Goal: Task Accomplishment & Management: Use online tool/utility

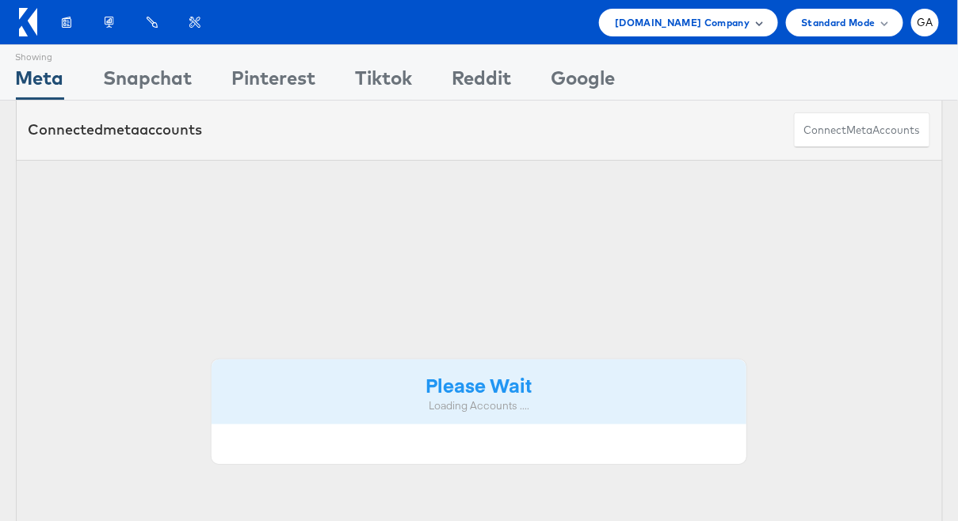
click at [725, 22] on span "Cars.com Company" at bounding box center [682, 22] width 135 height 17
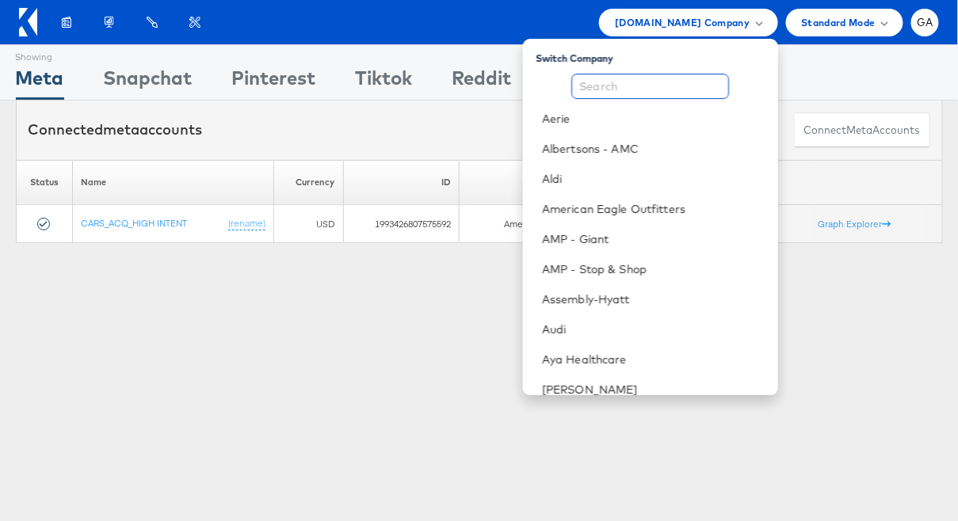
click at [671, 93] on input "text" at bounding box center [650, 86] width 158 height 25
type input "h"
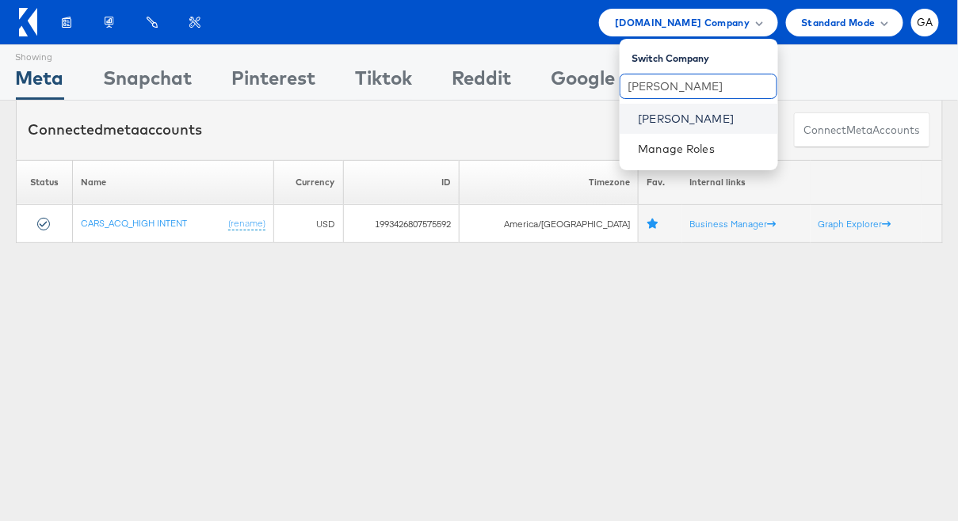
type input "john"
click at [649, 122] on link "[PERSON_NAME]" at bounding box center [701, 119] width 127 height 16
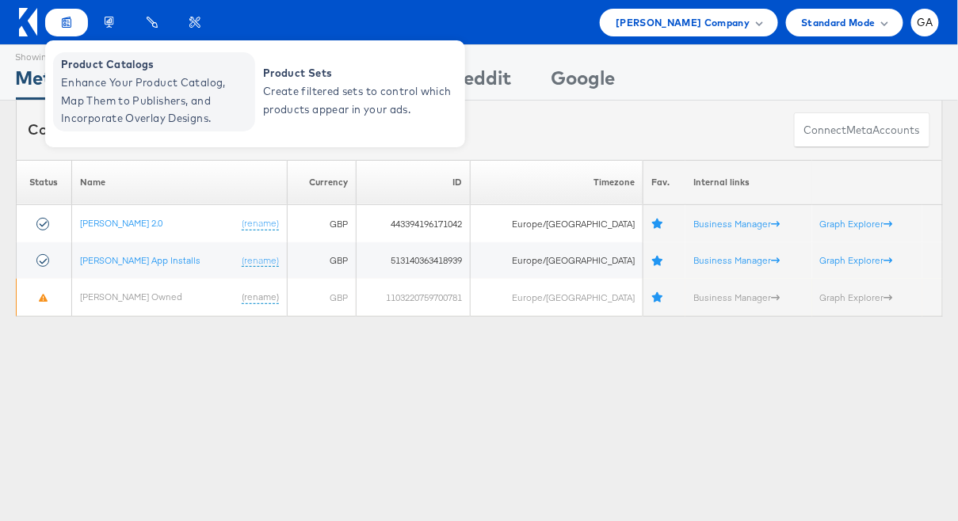
click at [83, 77] on span "Enhance Your Product Catalog, Map Them to Publishers, and Incorporate Overlay D…" at bounding box center [156, 101] width 190 height 54
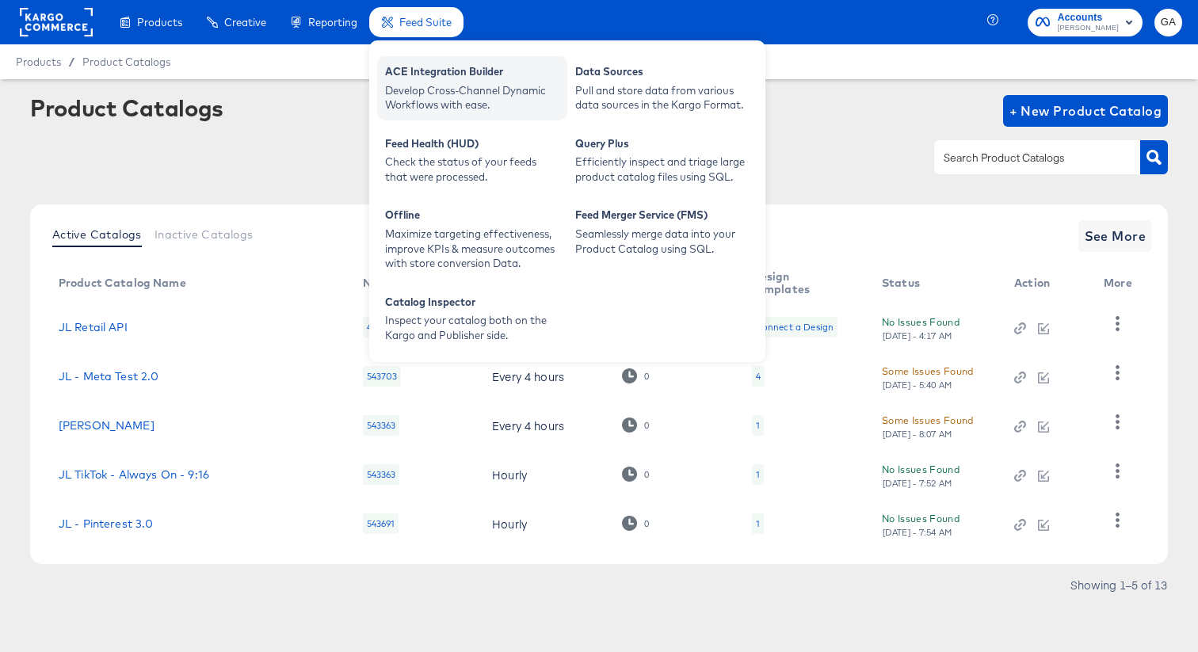
click at [425, 89] on div "Develop Cross-Channel Dynamic Workflows with ease." at bounding box center [472, 97] width 174 height 29
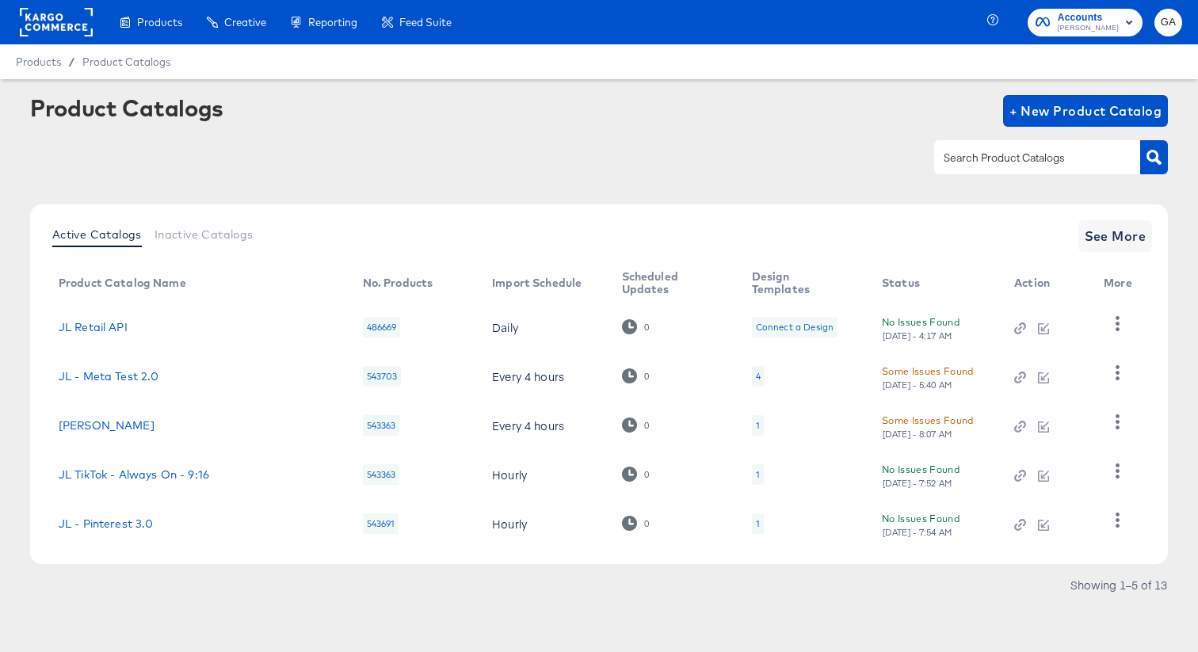
click at [877, 120] on div "Product Catalogs + New Product Catalog" at bounding box center [599, 111] width 1138 height 32
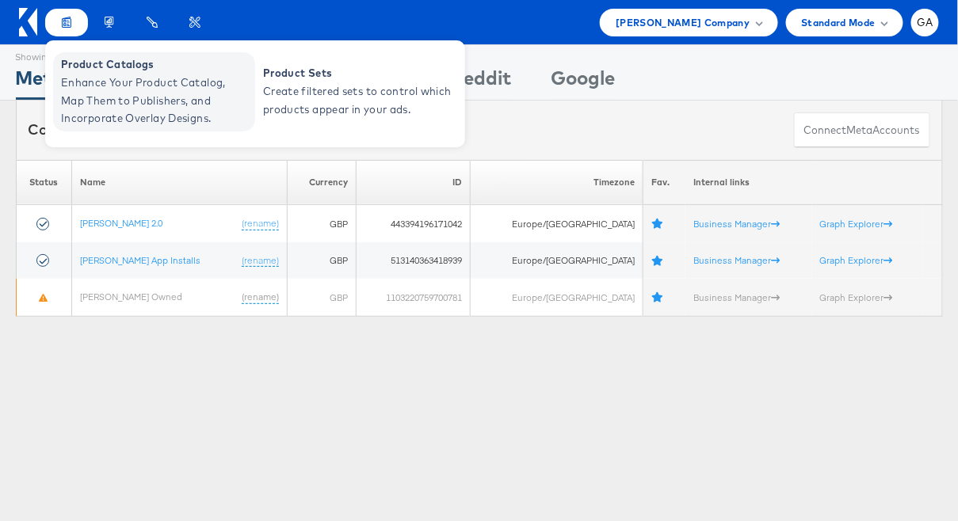
click at [98, 79] on span "Enhance Your Product Catalog, Map Them to Publishers, and Incorporate Overlay D…" at bounding box center [156, 101] width 190 height 54
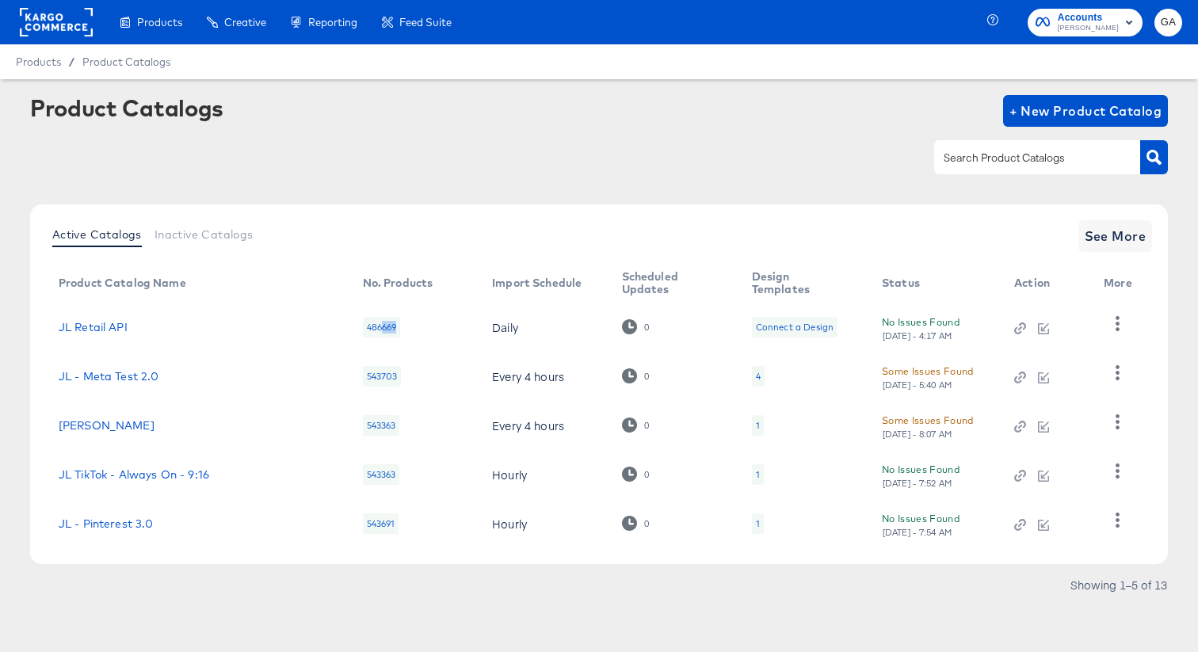
drag, startPoint x: 383, startPoint y: 328, endPoint x: 410, endPoint y: 328, distance: 26.1
click at [410, 328] on td "486669" at bounding box center [415, 327] width 130 height 49
click at [110, 322] on link "JL Retail API" at bounding box center [93, 327] width 69 height 13
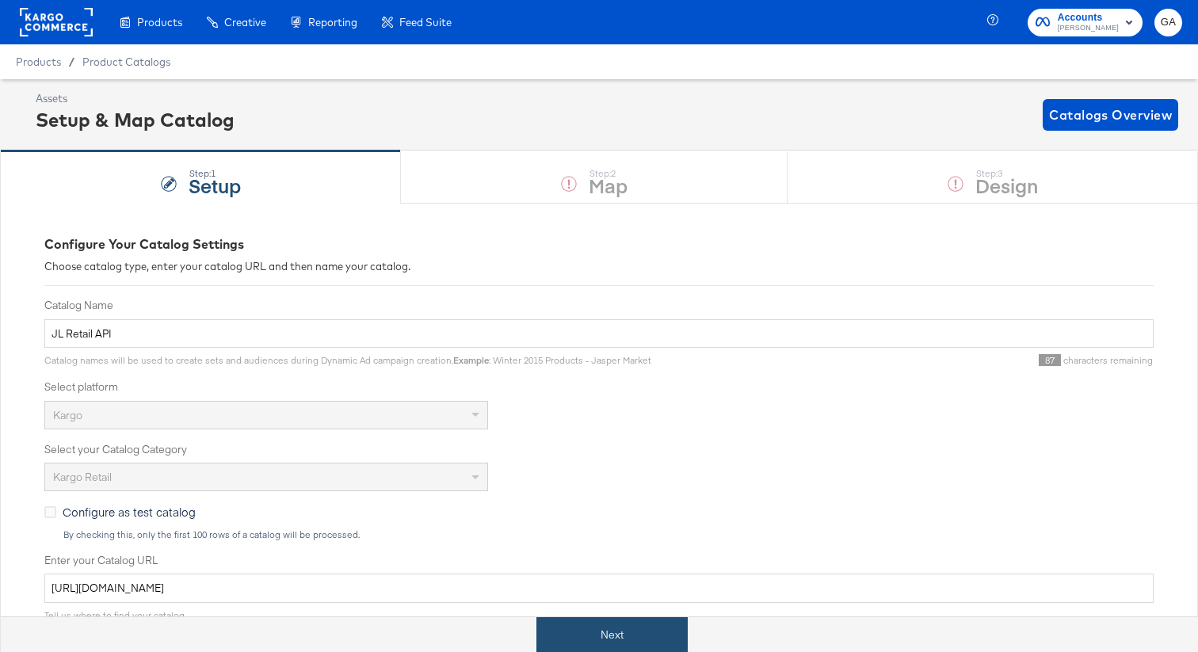
click at [617, 627] on button "Next" at bounding box center [611, 635] width 151 height 36
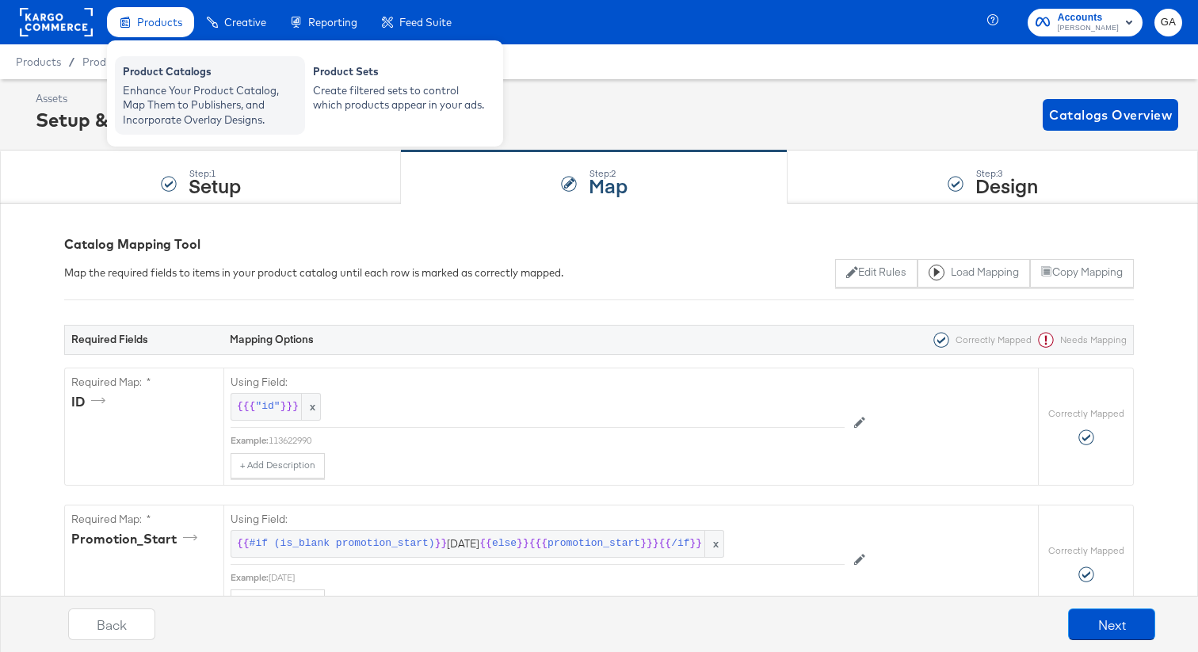
click at [147, 67] on div "Product Catalogs" at bounding box center [210, 73] width 174 height 19
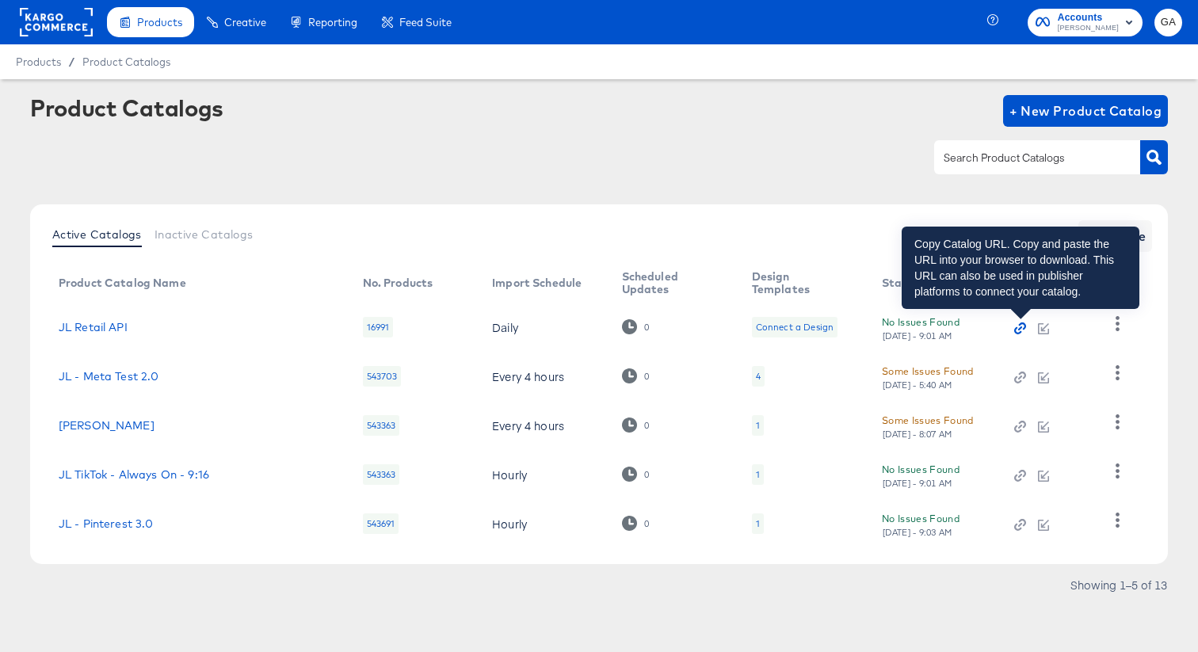
click at [1023, 328] on icon "button" at bounding box center [1022, 325] width 7 height 7
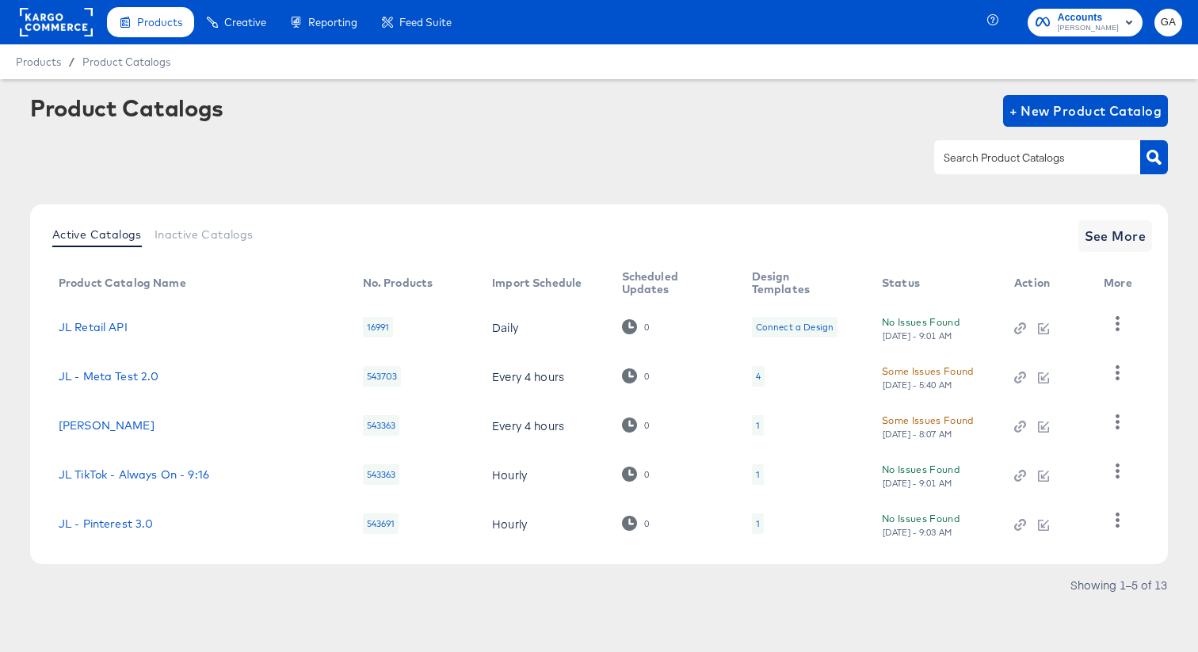
click at [104, 336] on td "JL Retail API" at bounding box center [198, 327] width 304 height 49
click at [104, 331] on link "JL Retail API" at bounding box center [93, 327] width 69 height 13
click at [1123, 322] on icon "button" at bounding box center [1117, 323] width 15 height 15
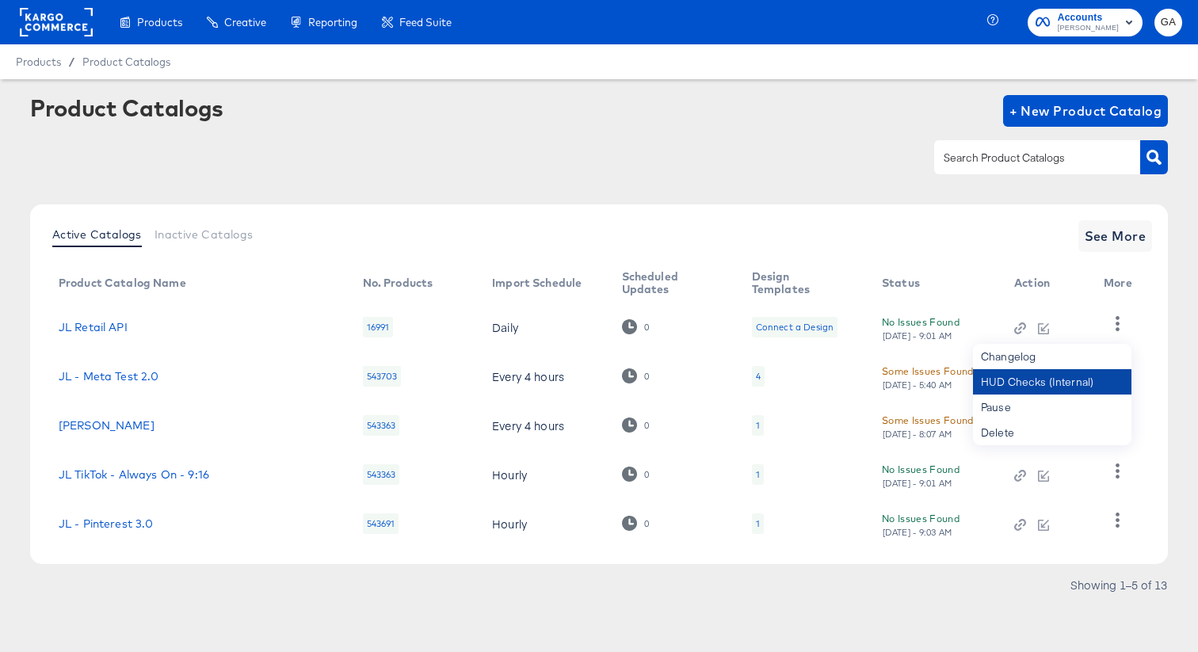
click at [1044, 382] on div "HUD Checks (Internal)" at bounding box center [1052, 381] width 158 height 25
click at [116, 328] on link "JL Retail API" at bounding box center [93, 327] width 69 height 13
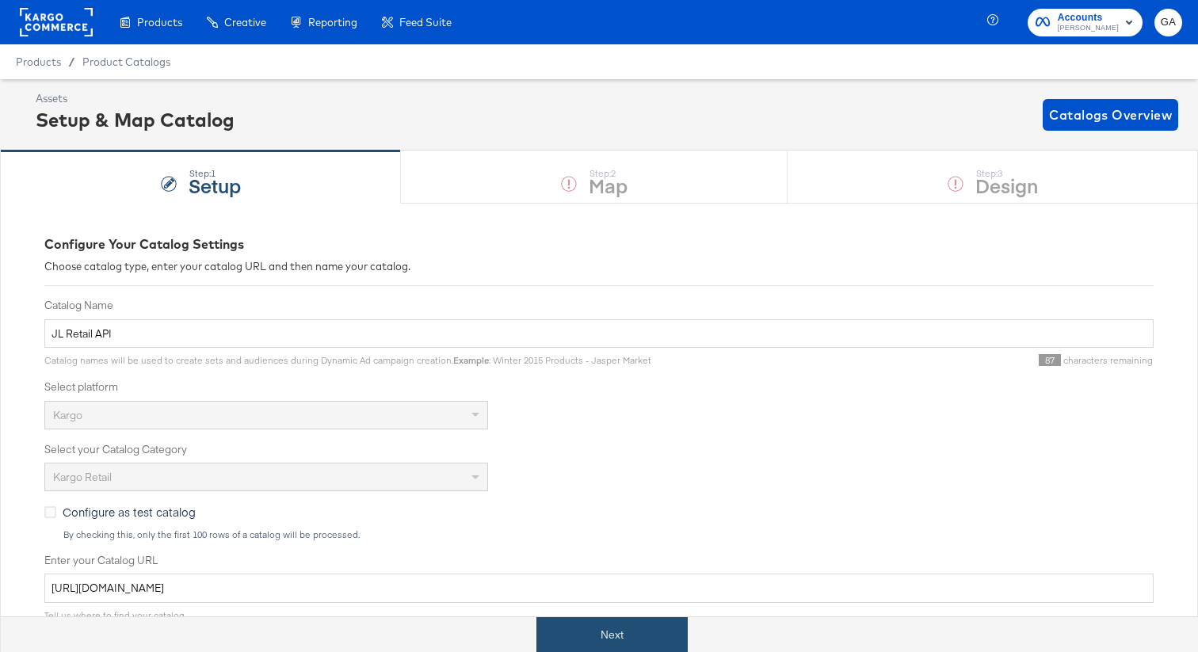
click at [608, 627] on button "Next" at bounding box center [611, 635] width 151 height 36
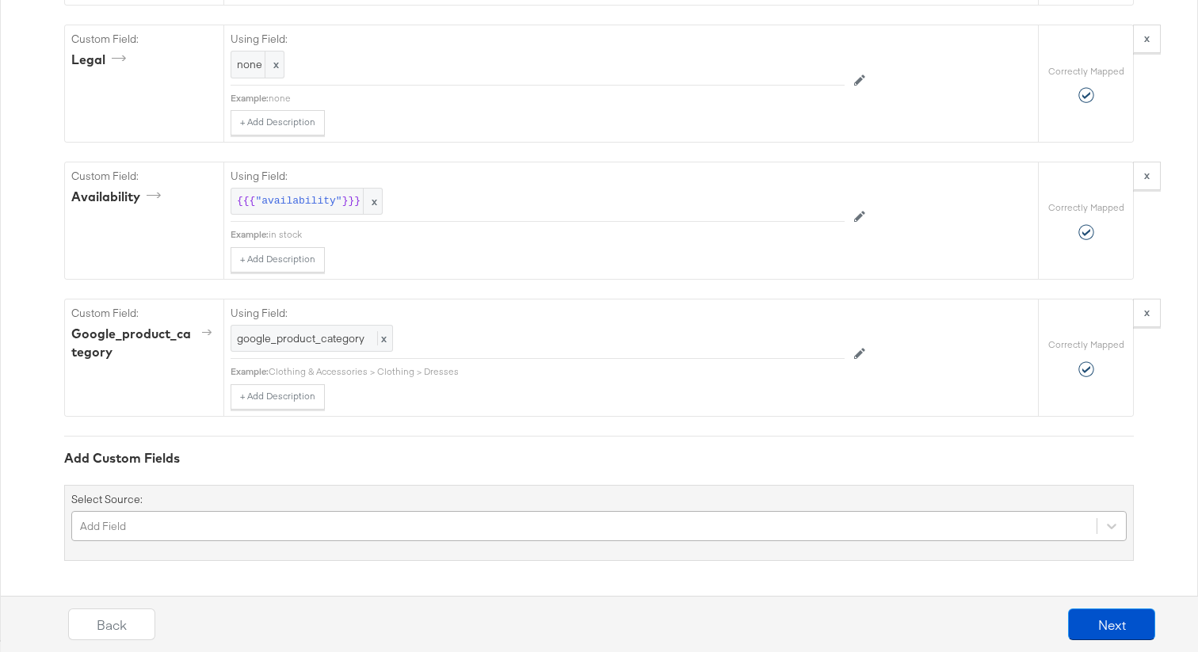
scroll to position [2255, 0]
click at [320, 525] on div "Add Field" at bounding box center [598, 526] width 1055 height 30
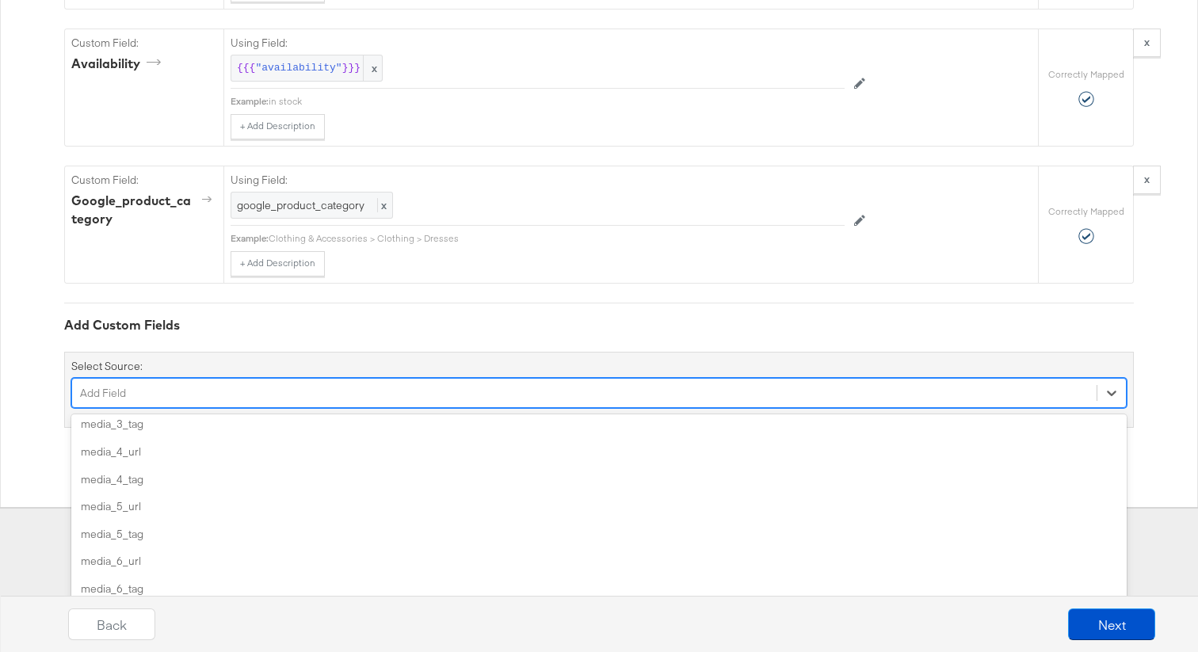
scroll to position [0, 0]
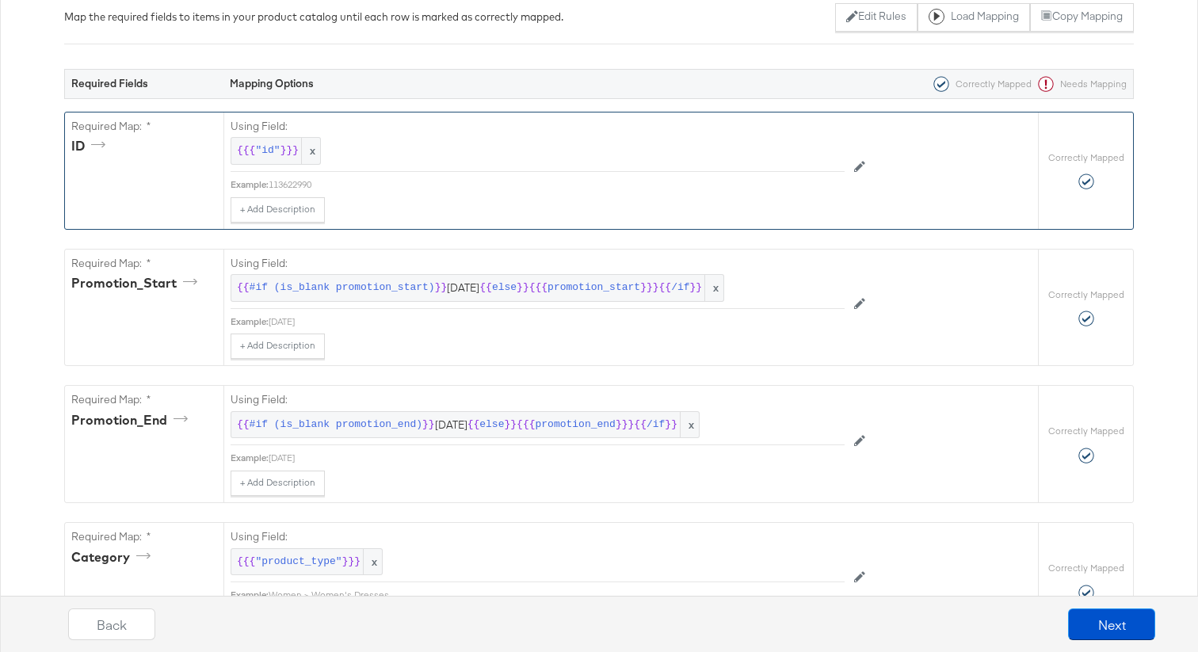
scroll to position [259, 0]
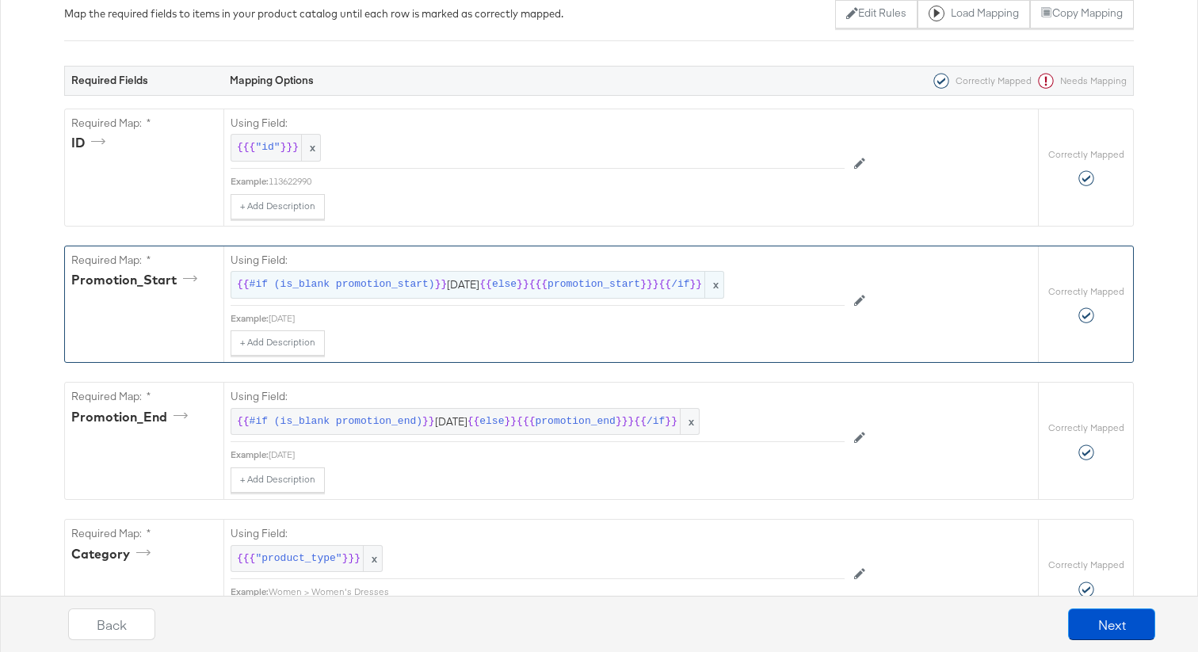
click at [394, 285] on span "#if (is_blank promotion_start)" at bounding box center [342, 284] width 185 height 15
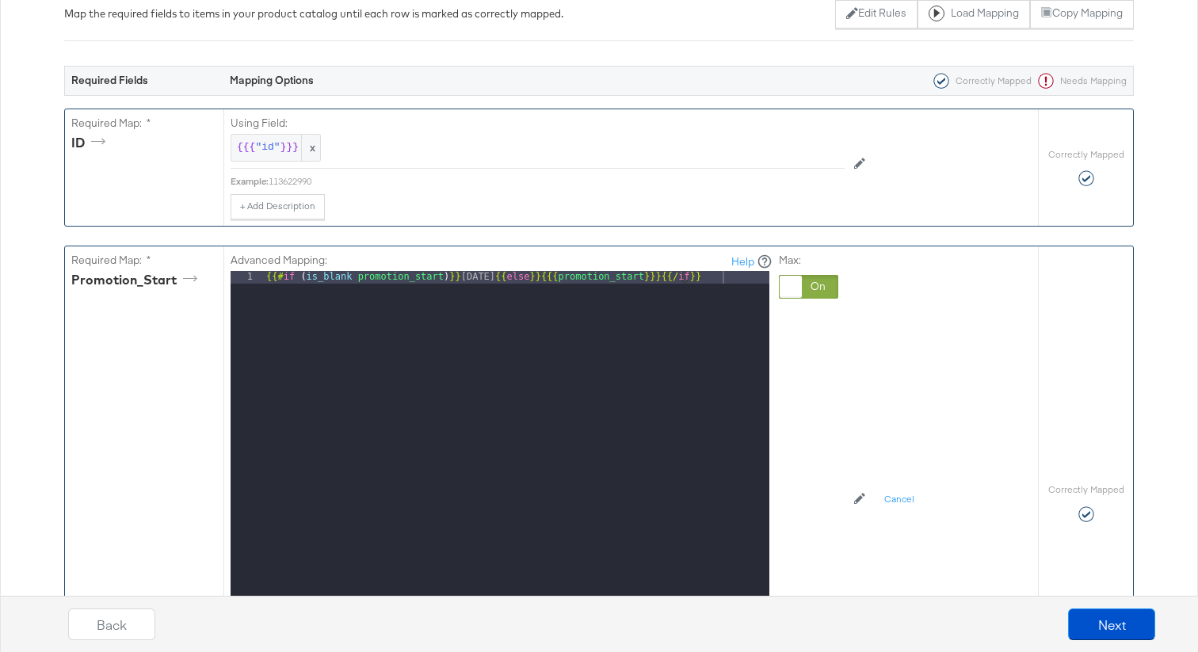
click at [409, 219] on div "Using Field: {{{ "id" }}} x Example: 113622990 + Add Description Add Note Edit …" at bounding box center [630, 167] width 814 height 116
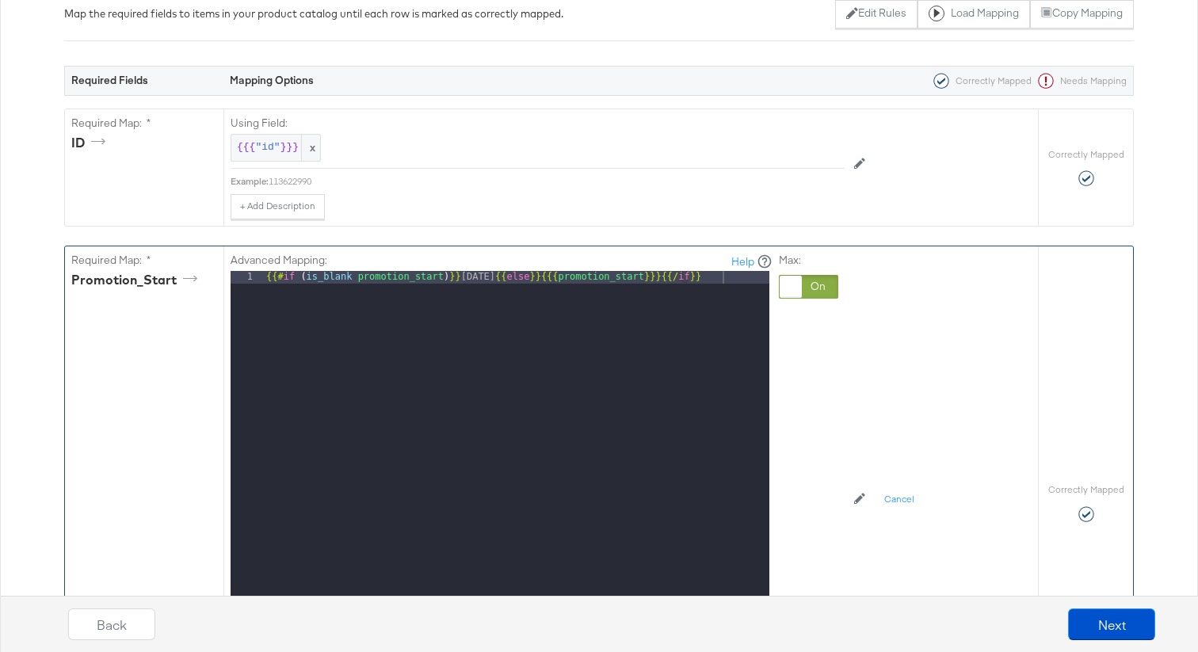
scroll to position [0, 0]
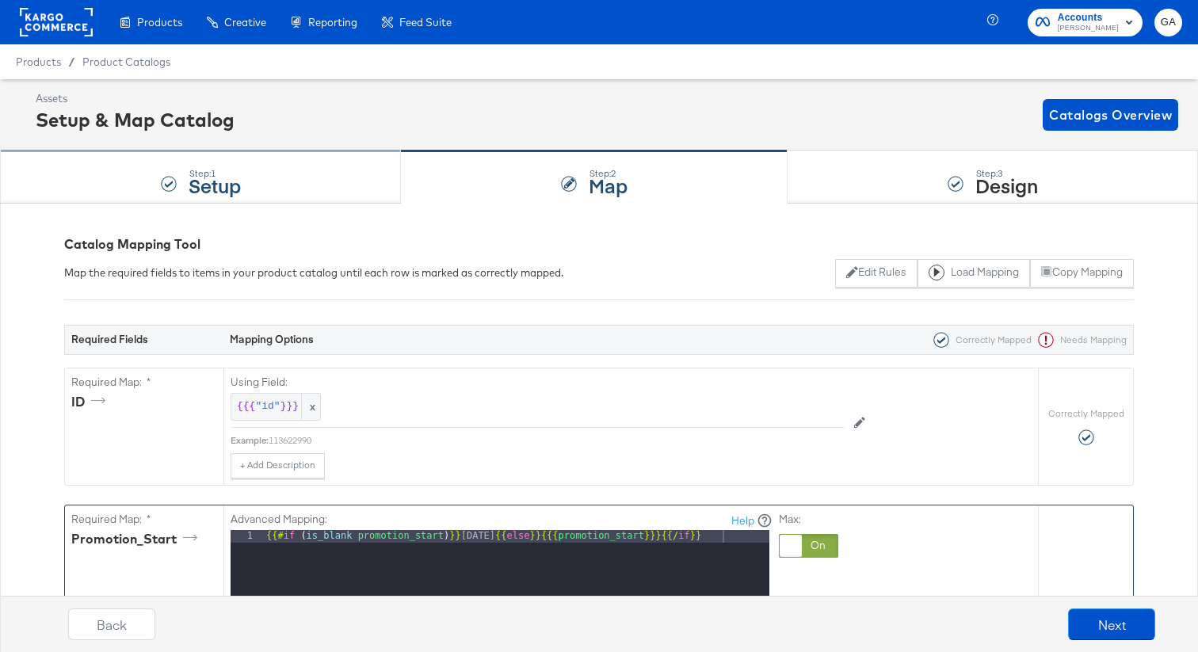
click at [227, 189] on strong "Setup" at bounding box center [215, 185] width 52 height 26
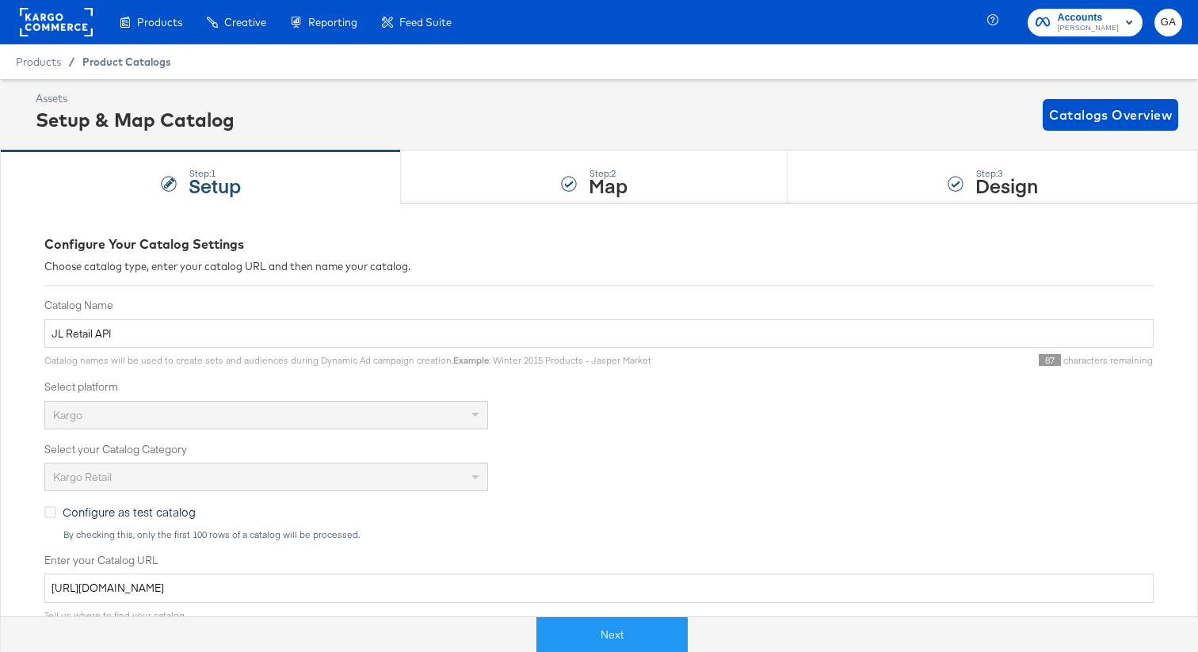
click at [105, 64] on span "Product Catalogs" at bounding box center [126, 61] width 89 height 13
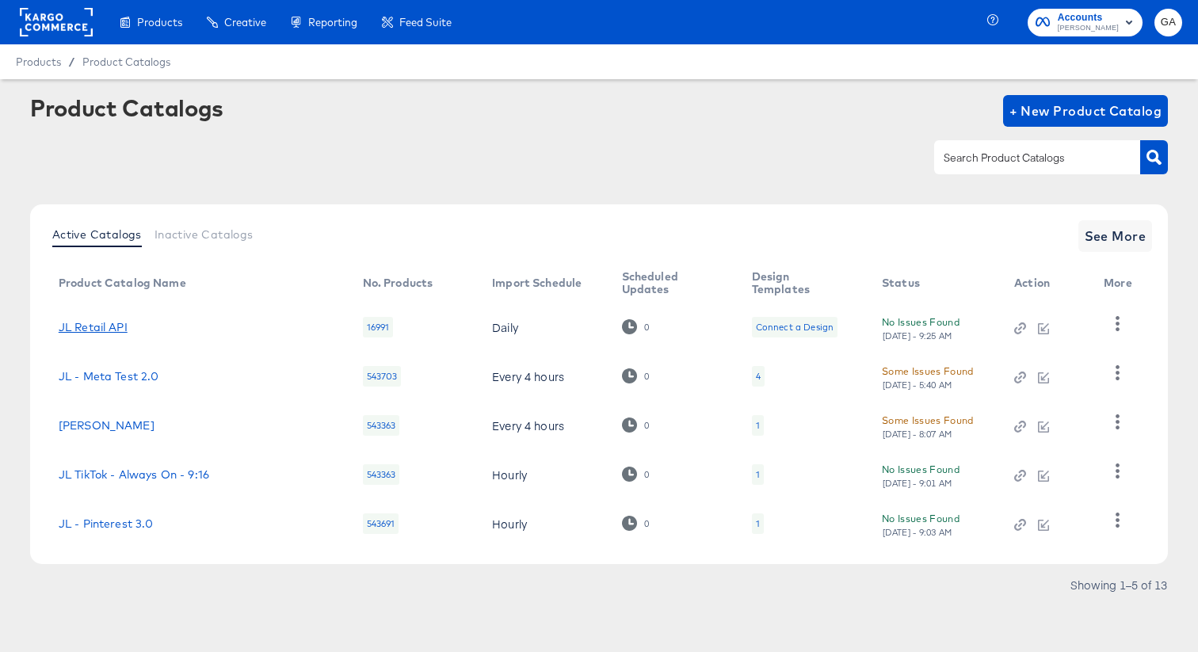
click at [119, 325] on link "JL Retail API" at bounding box center [93, 327] width 69 height 13
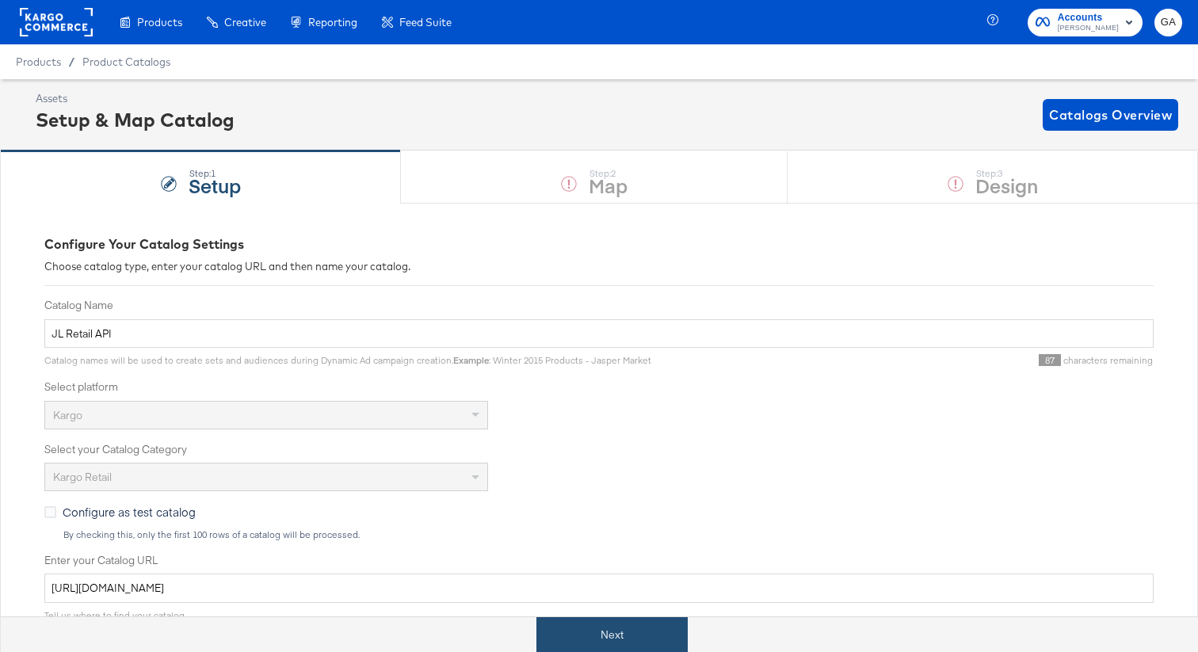
click at [607, 640] on button "Next" at bounding box center [611, 635] width 151 height 36
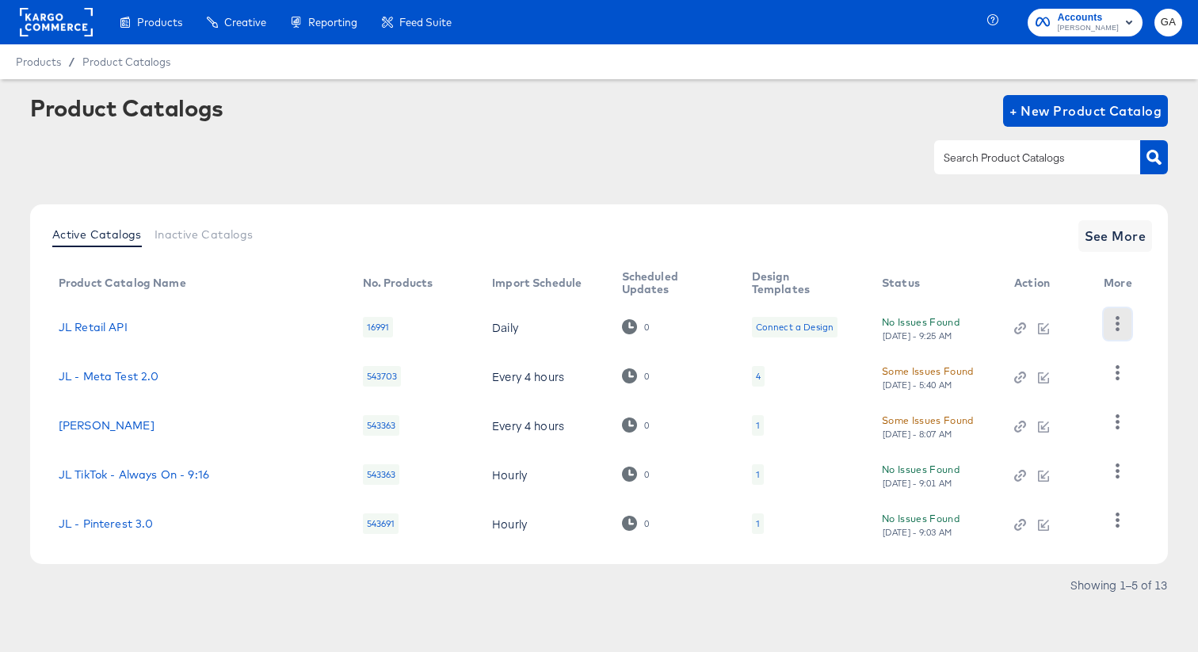
click at [1119, 321] on icon "button" at bounding box center [1117, 323] width 15 height 15
click at [1071, 383] on div "HUD Checks (Internal)" at bounding box center [1052, 381] width 158 height 25
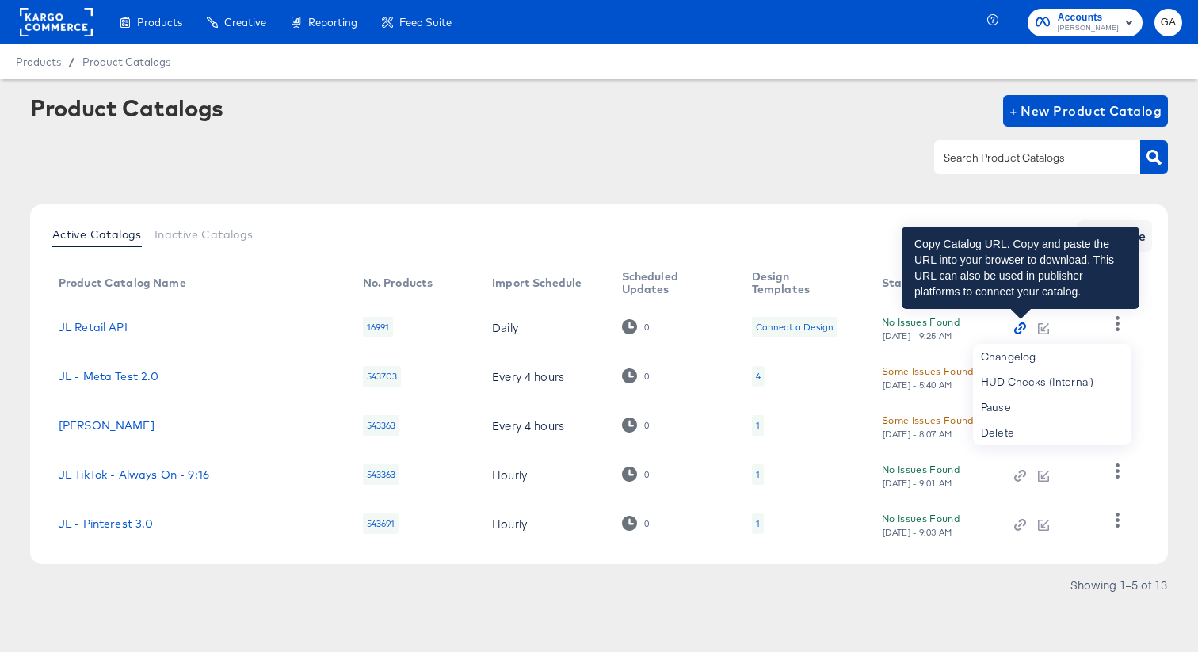
click at [1016, 328] on icon "button" at bounding box center [1017, 330] width 7 height 7
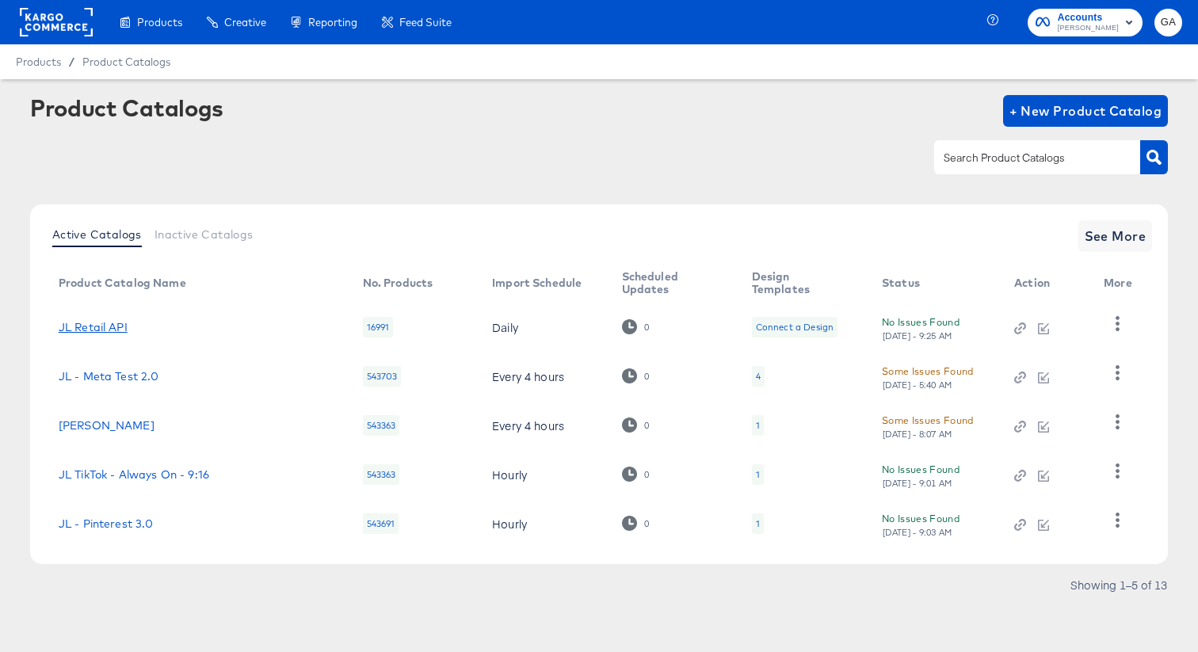
click at [102, 326] on link "JL Retail API" at bounding box center [93, 327] width 69 height 13
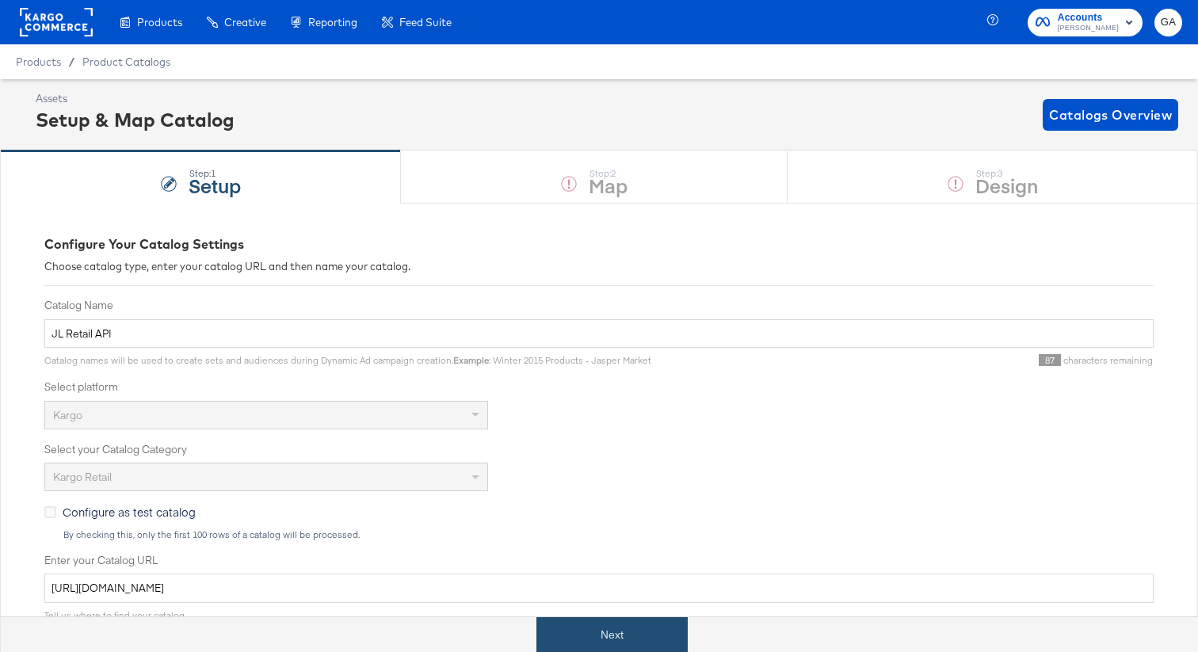
click at [608, 630] on button "Next" at bounding box center [611, 635] width 151 height 36
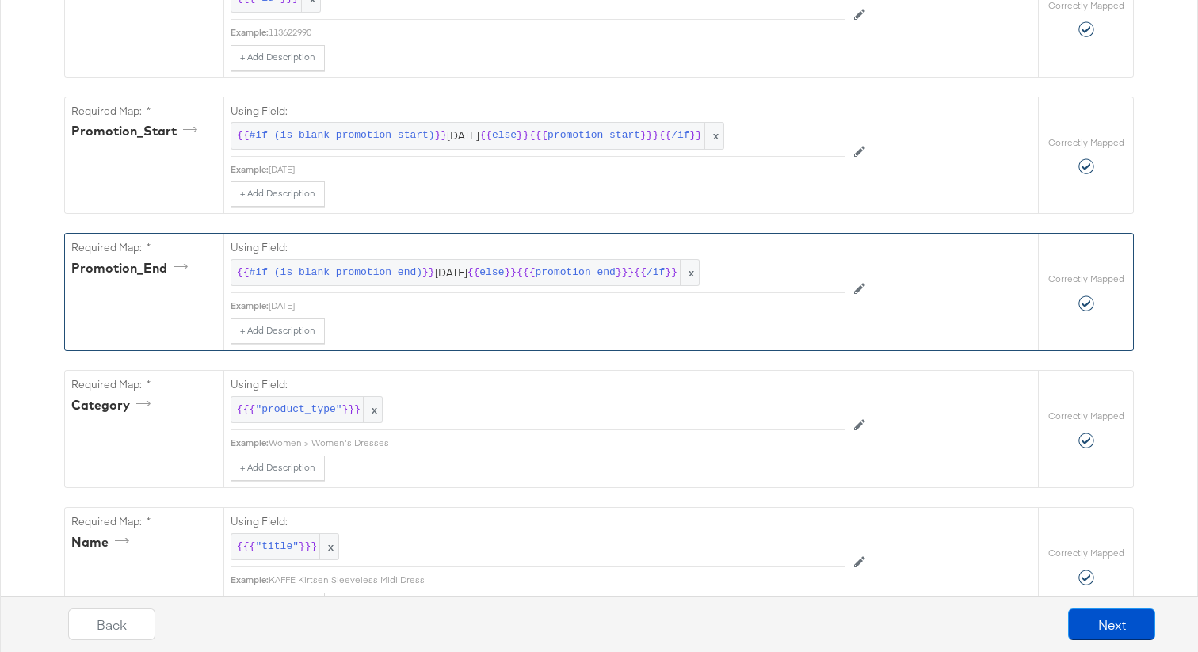
scroll to position [413, 0]
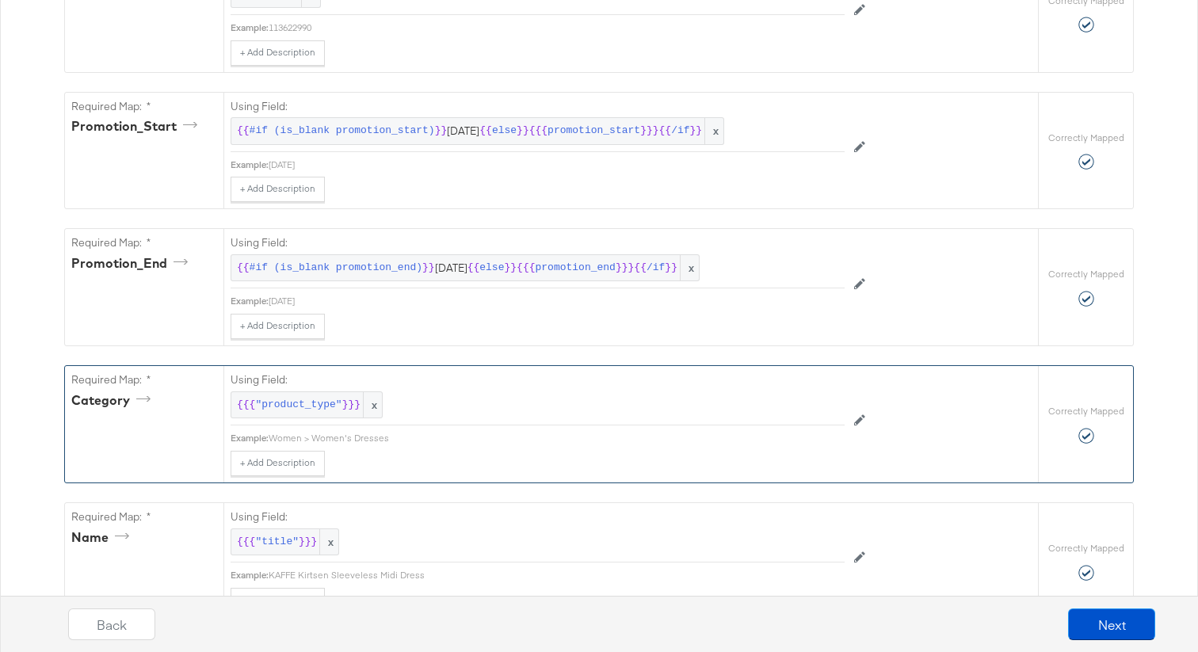
drag, startPoint x: 387, startPoint y: 439, endPoint x: 270, endPoint y: 440, distance: 117.3
click at [270, 440] on div "Example: Women > Women's Dresses" at bounding box center [538, 438] width 614 height 13
copy div "Example: Women > Women's Dresses"
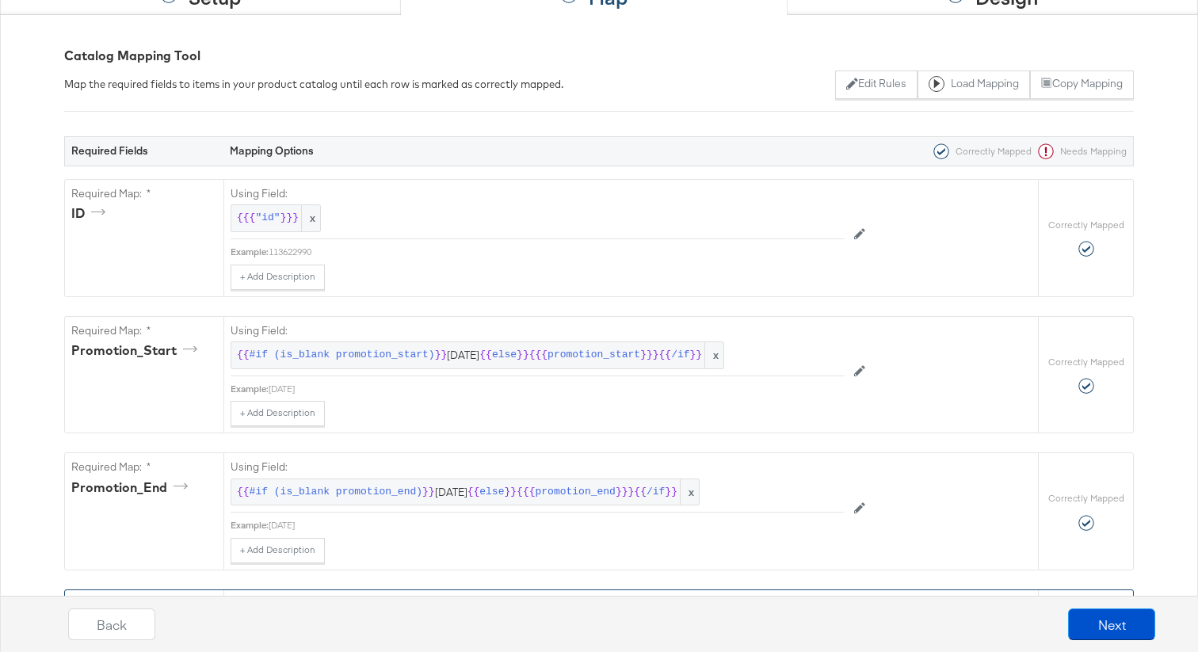
scroll to position [0, 0]
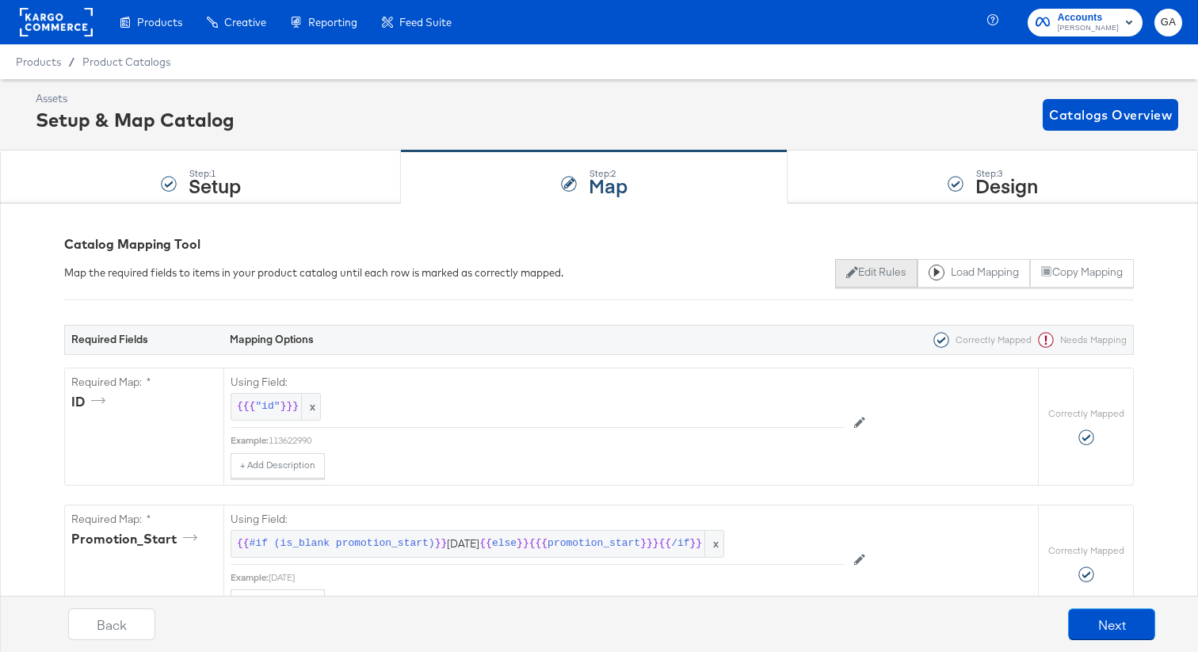
click at [870, 272] on button "Edit Rules" at bounding box center [876, 273] width 82 height 29
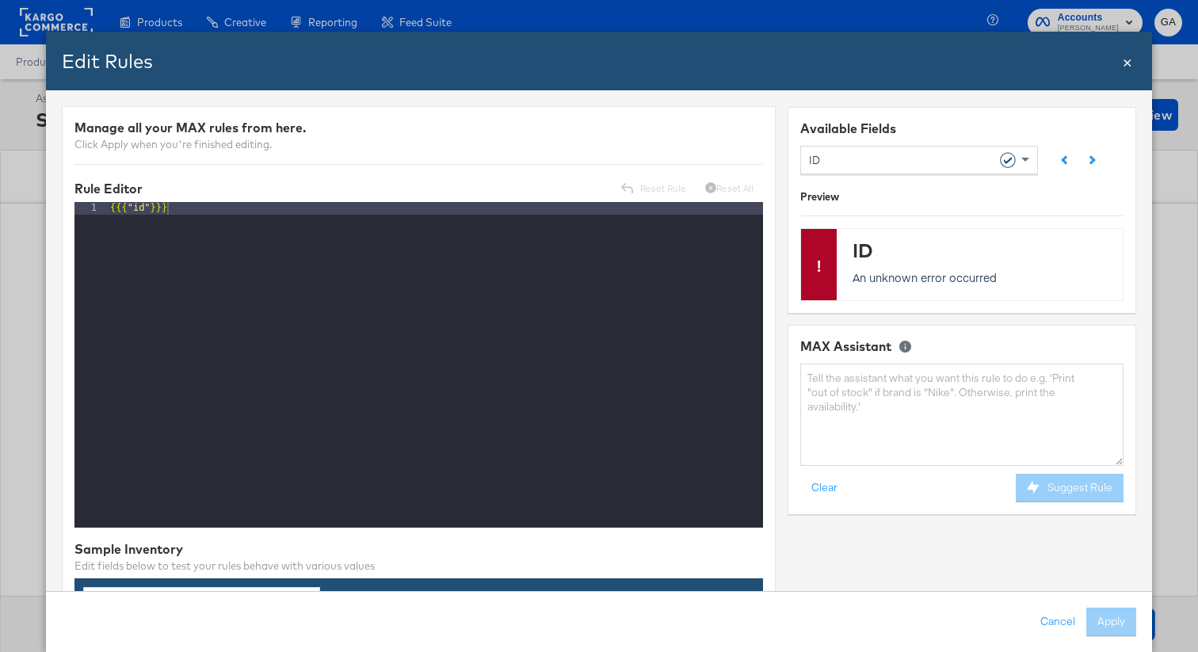
click at [945, 154] on div "ID" at bounding box center [913, 159] width 208 height 27
click at [873, 383] on textarea at bounding box center [961, 415] width 323 height 102
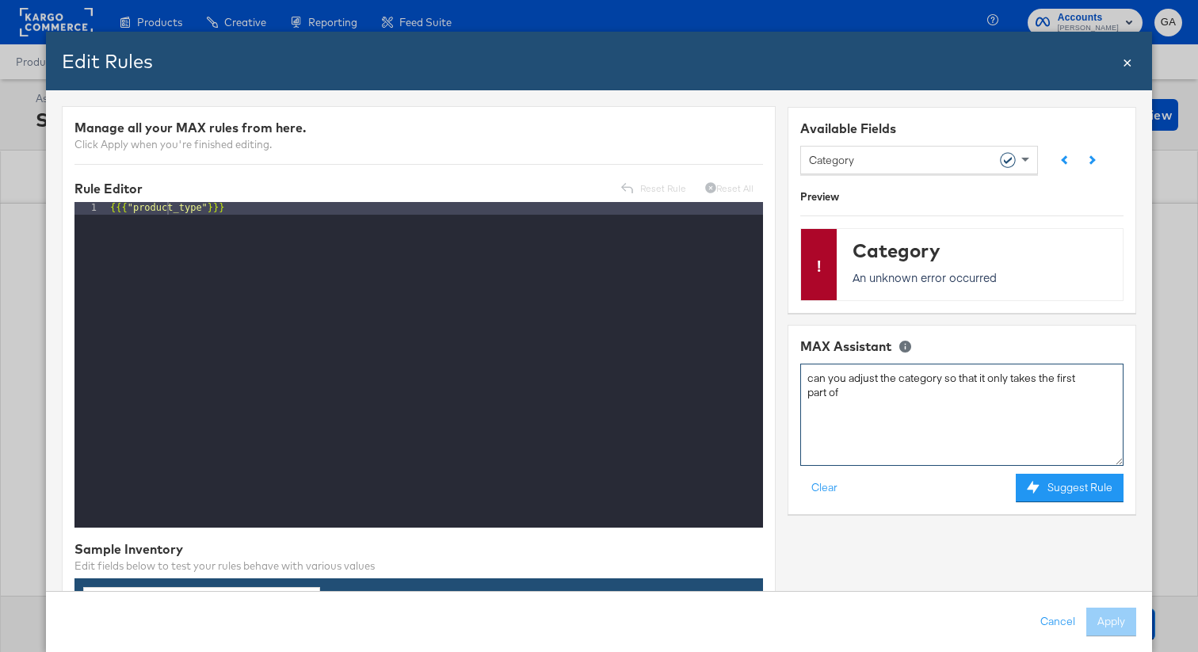
paste textarea "Women > Women's Dresses"
click at [854, 392] on textarea "can you adjust the category so that it only takes the first part of Women > Wom…" at bounding box center [961, 415] width 323 height 102
type textarea "can you adjust the category so that it only takes the first part of the string …"
click at [1031, 485] on icon at bounding box center [1033, 487] width 13 height 13
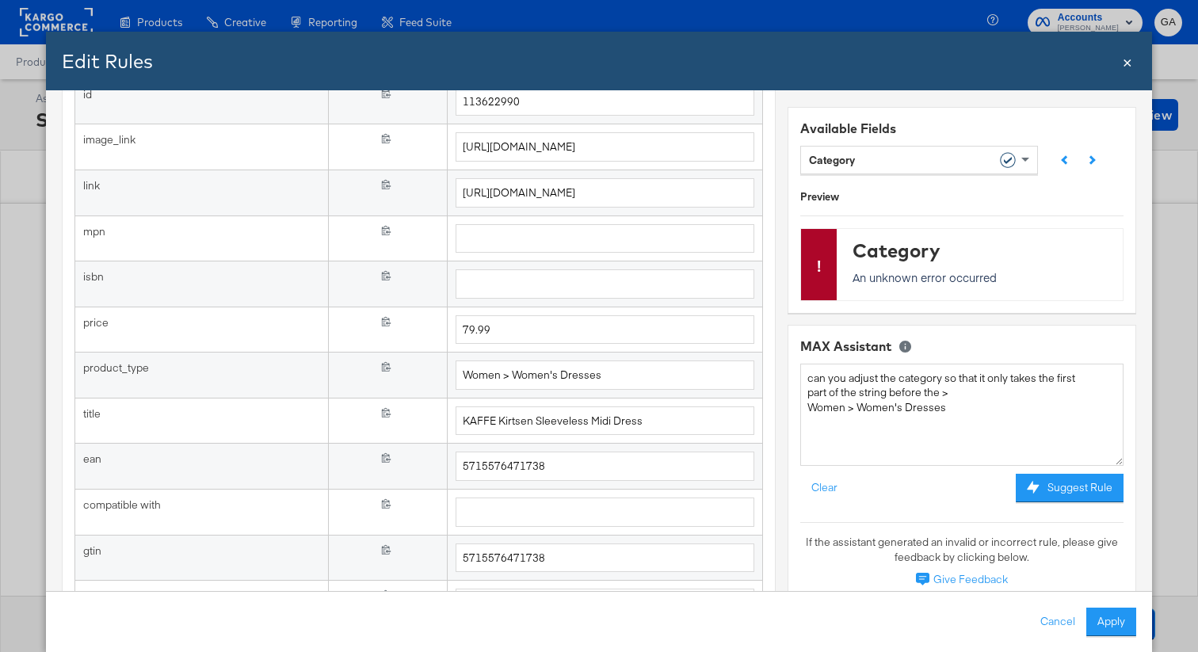
scroll to position [730, 0]
click at [1106, 621] on button "Apply" at bounding box center [1111, 622] width 50 height 29
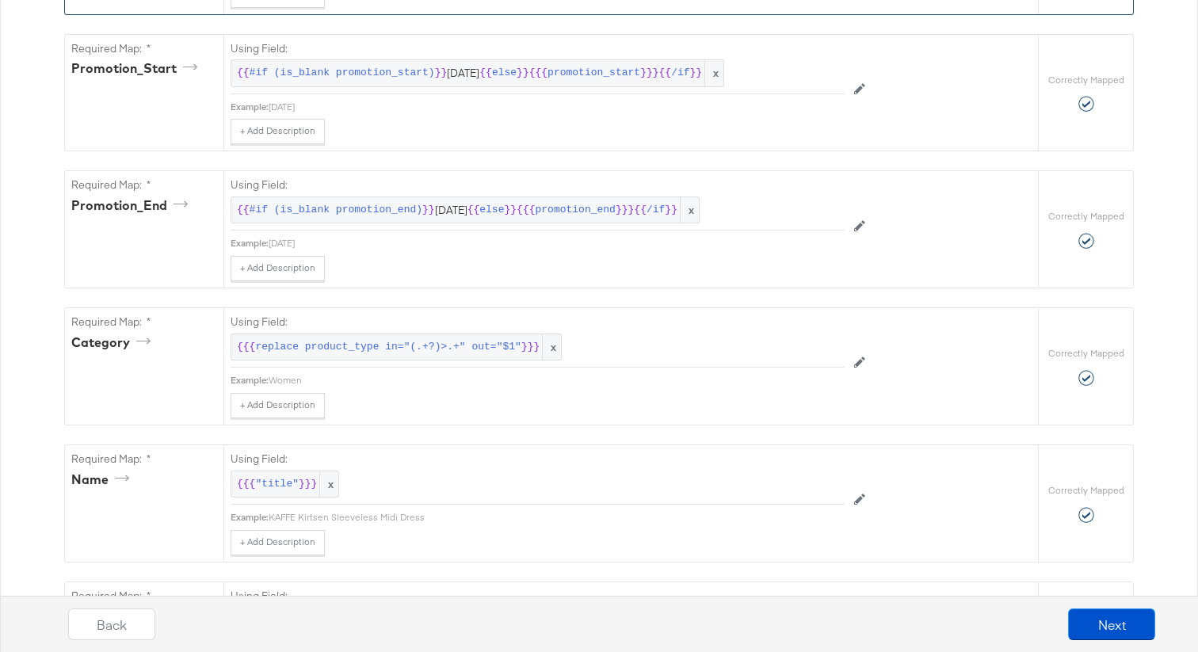
scroll to position [471, 0]
click at [1100, 626] on button "Next" at bounding box center [1111, 624] width 87 height 32
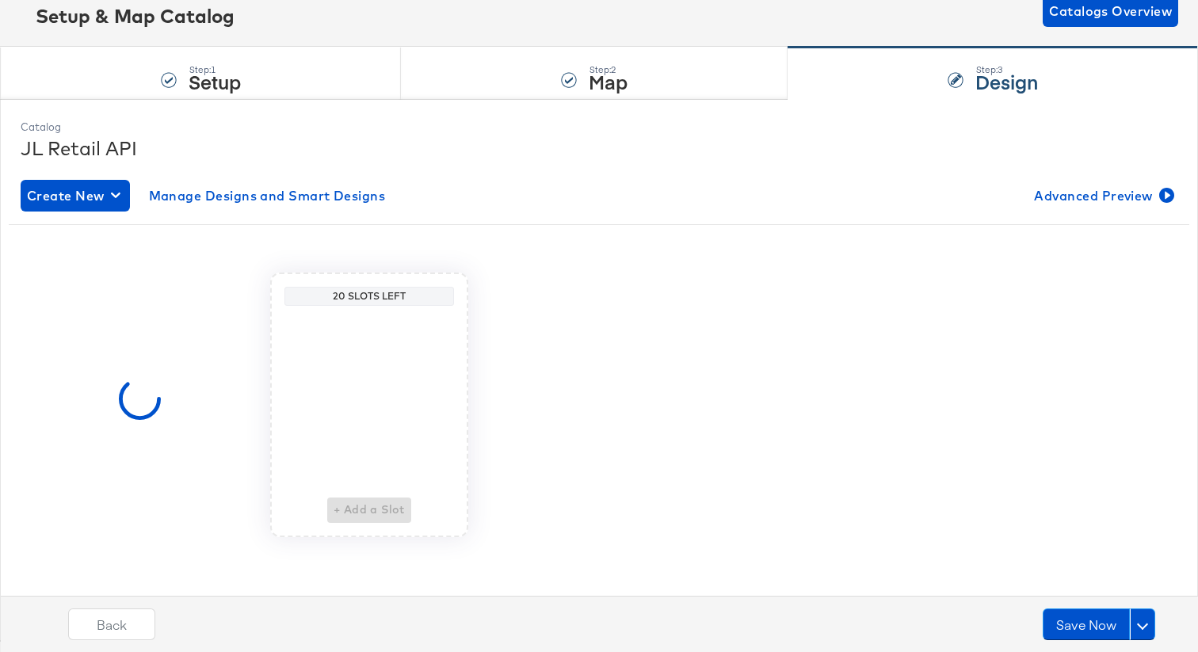
scroll to position [0, 0]
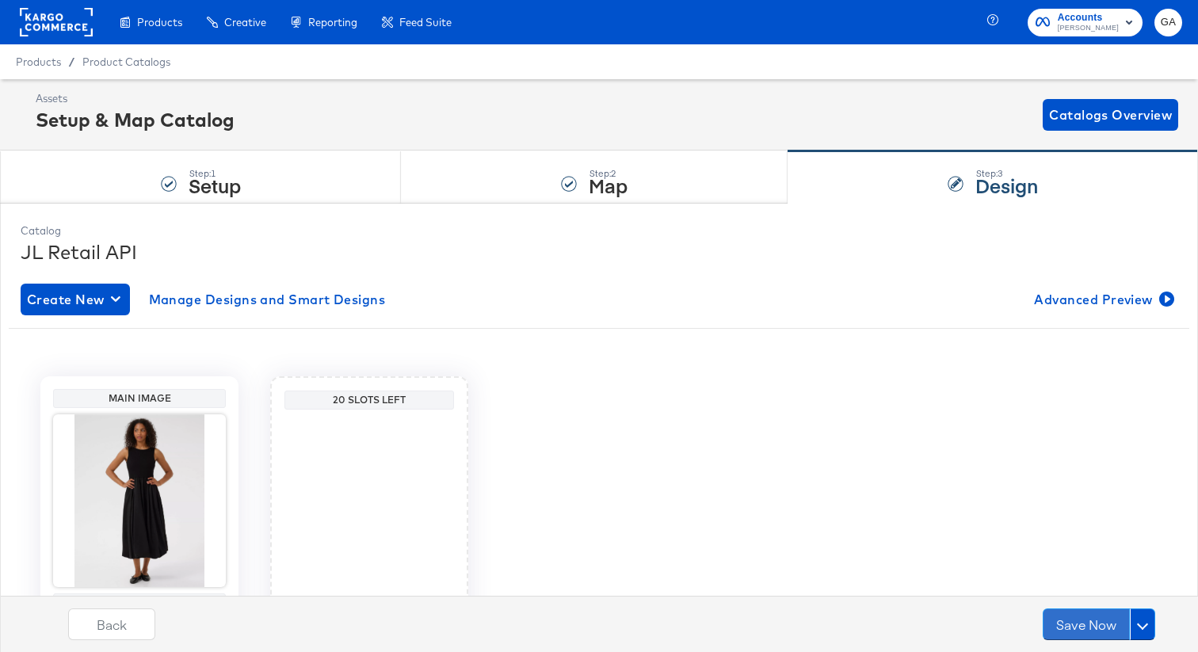
click at [1100, 626] on button "Save Now" at bounding box center [1085, 624] width 87 height 32
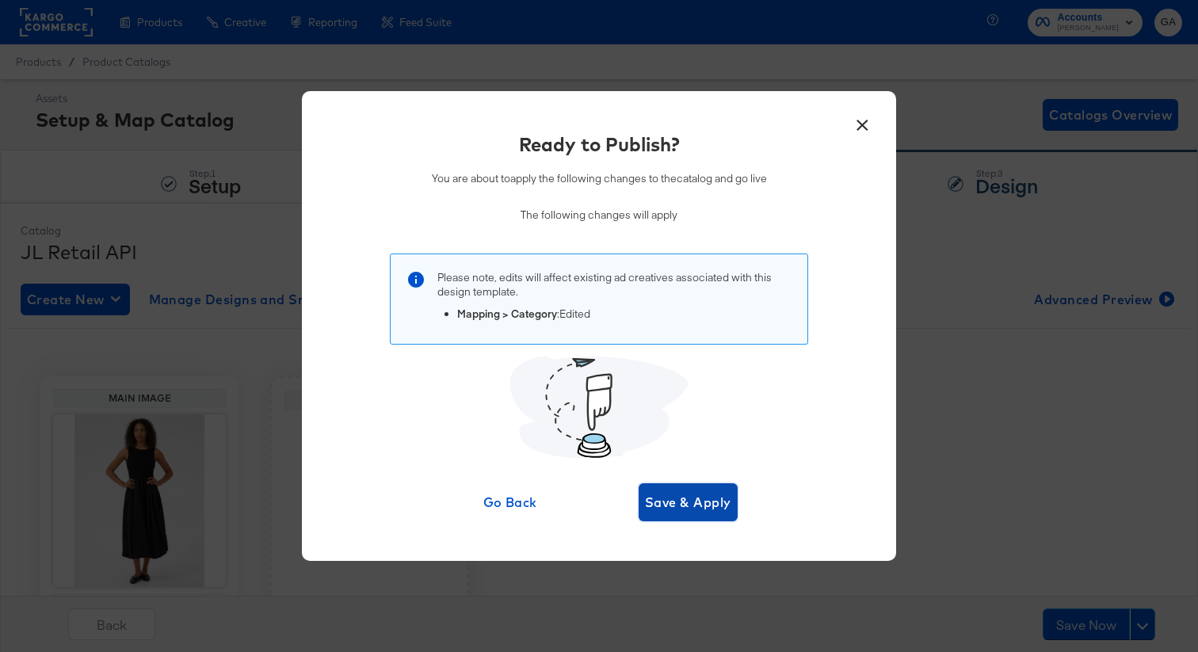
click at [728, 508] on span "Save & Apply" at bounding box center [688, 502] width 86 height 22
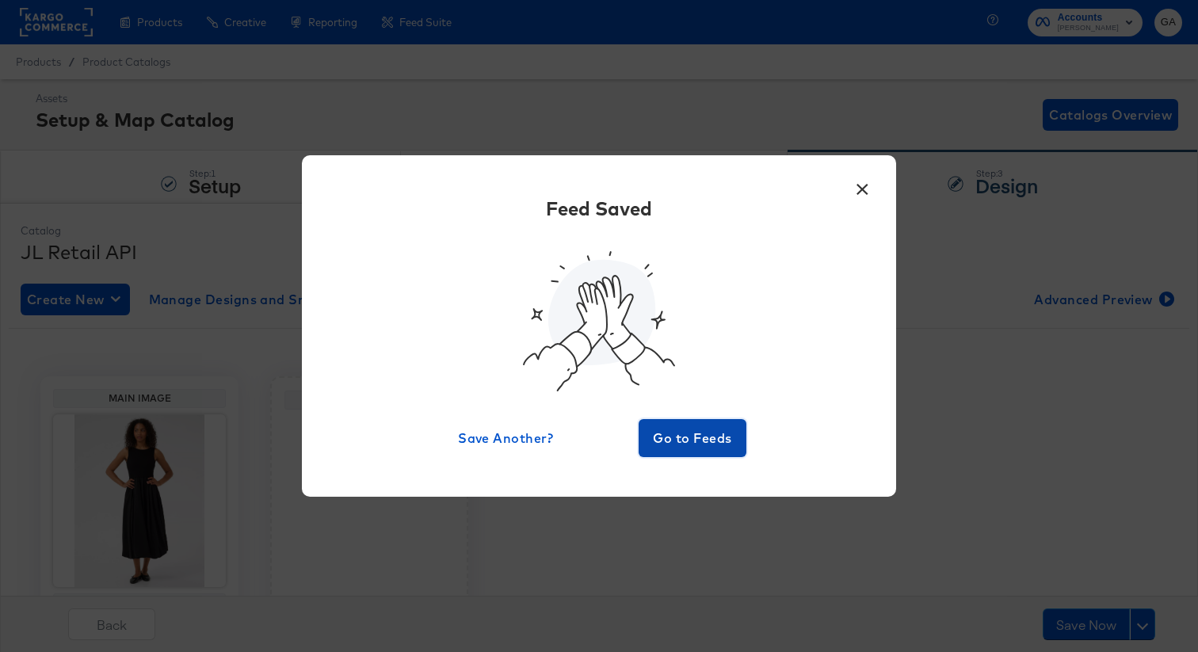
click at [692, 436] on span "Go to Feeds" at bounding box center [692, 438] width 95 height 22
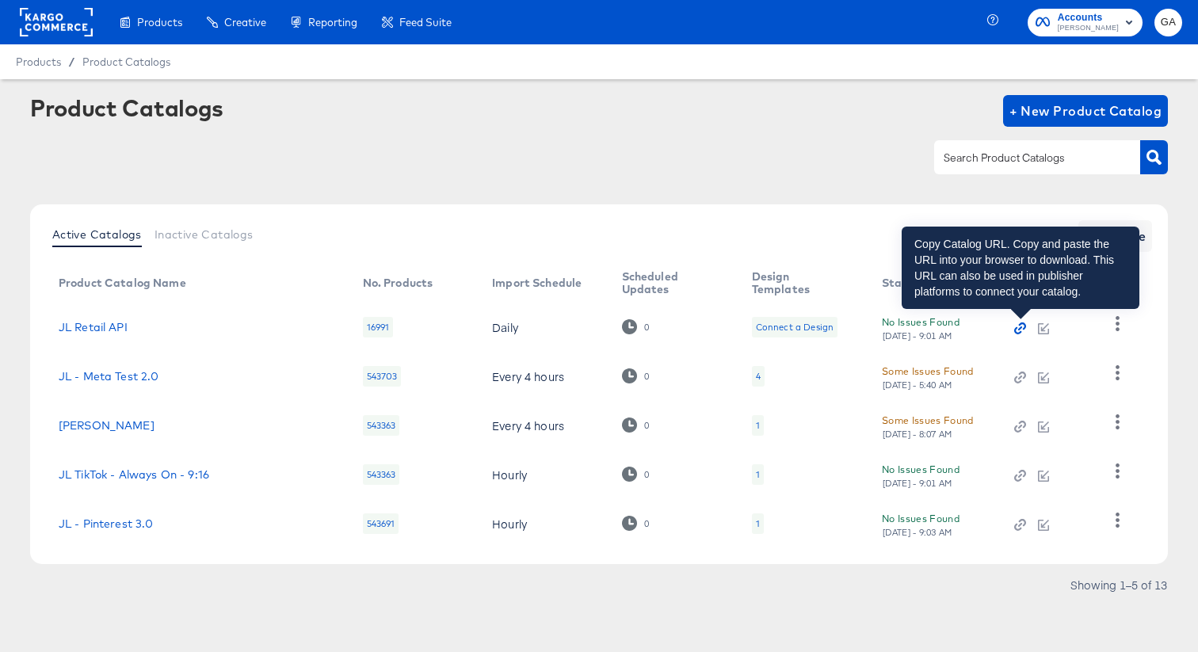
click at [1016, 330] on icon "button" at bounding box center [1019, 327] width 11 height 11
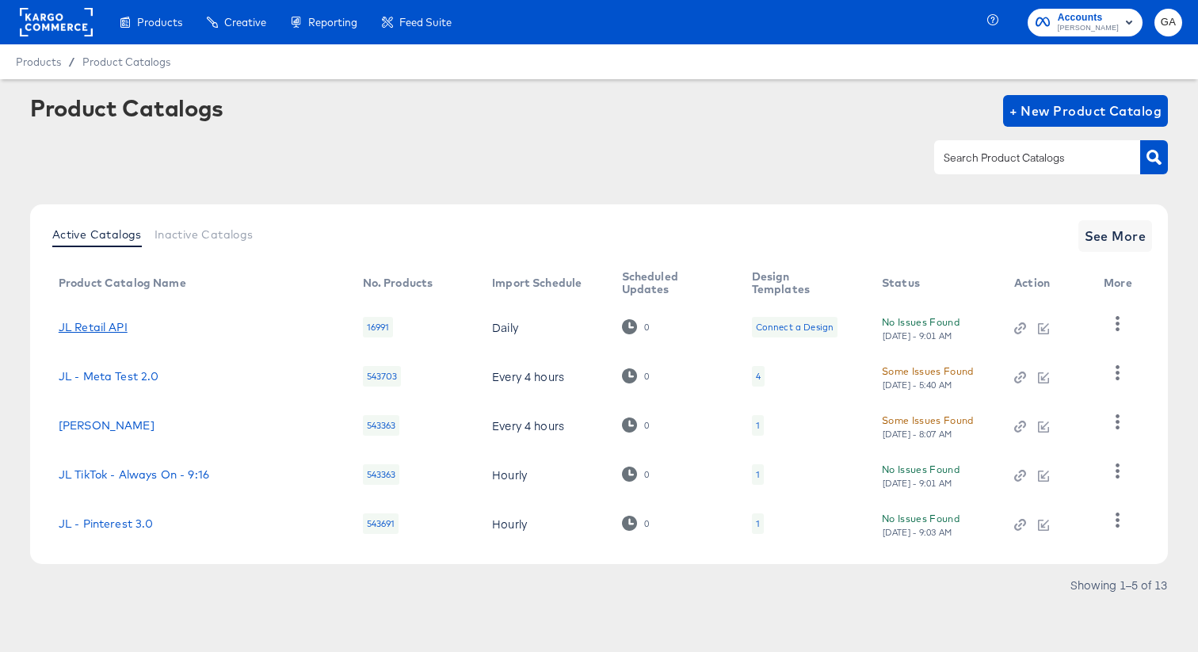
click at [108, 328] on link "JL Retail API" at bounding box center [93, 327] width 69 height 13
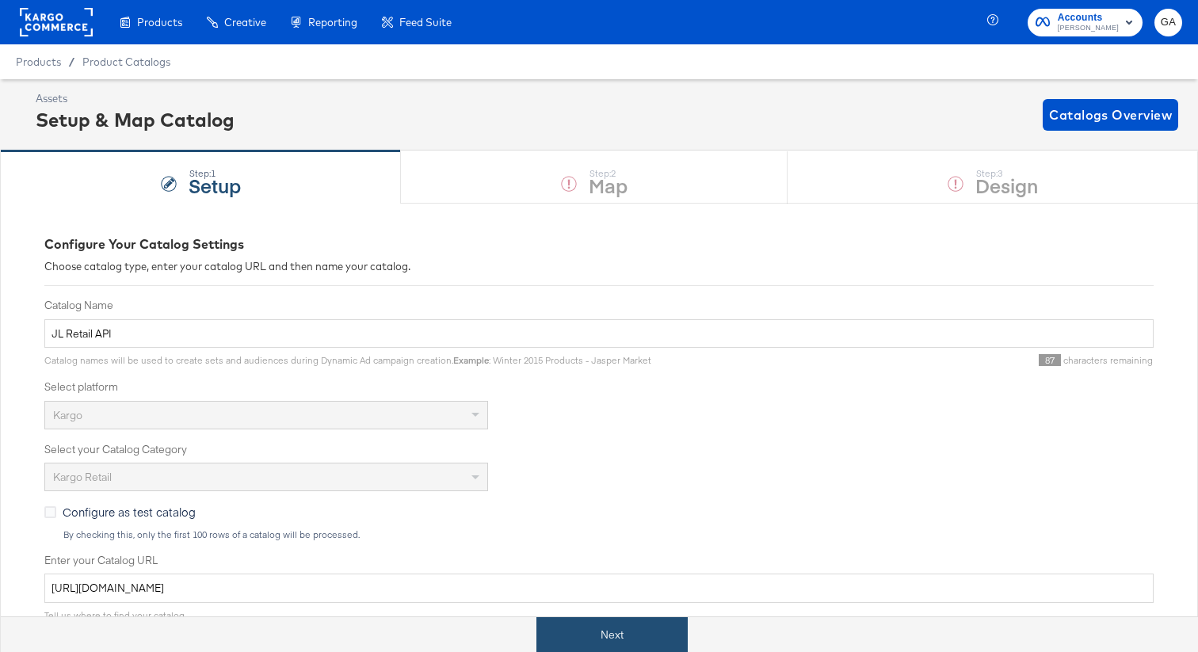
click at [621, 638] on button "Next" at bounding box center [611, 635] width 151 height 36
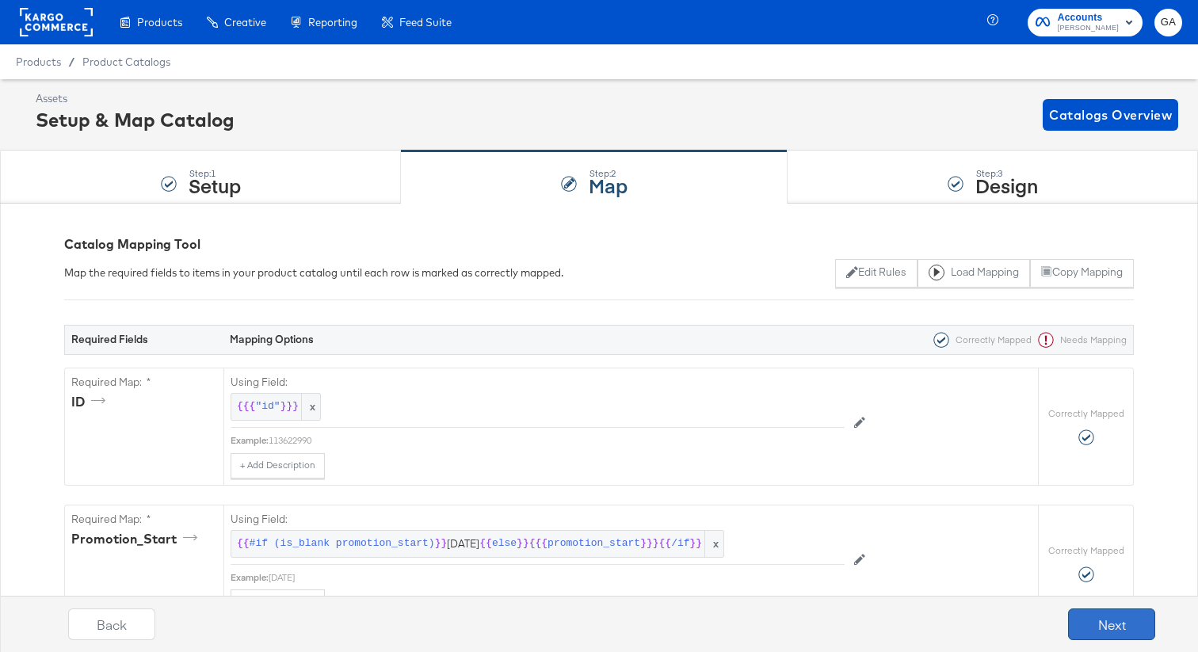
click at [1100, 623] on button "Next" at bounding box center [1111, 624] width 87 height 32
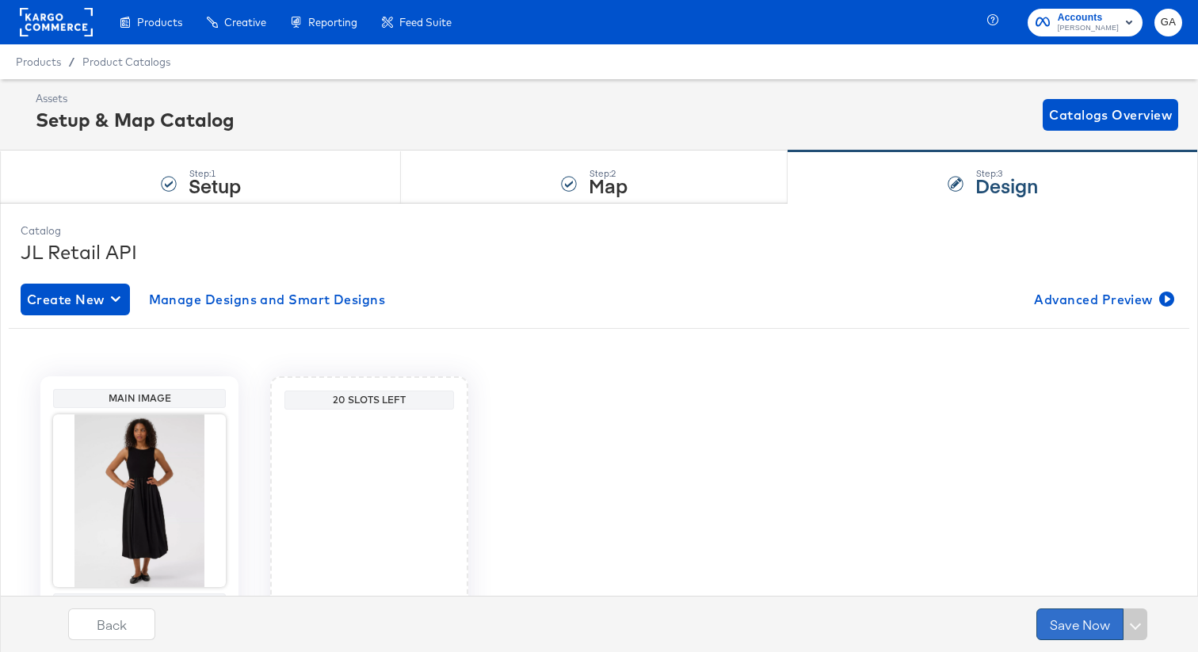
click at [1071, 621] on button "Save Now" at bounding box center [1079, 624] width 87 height 32
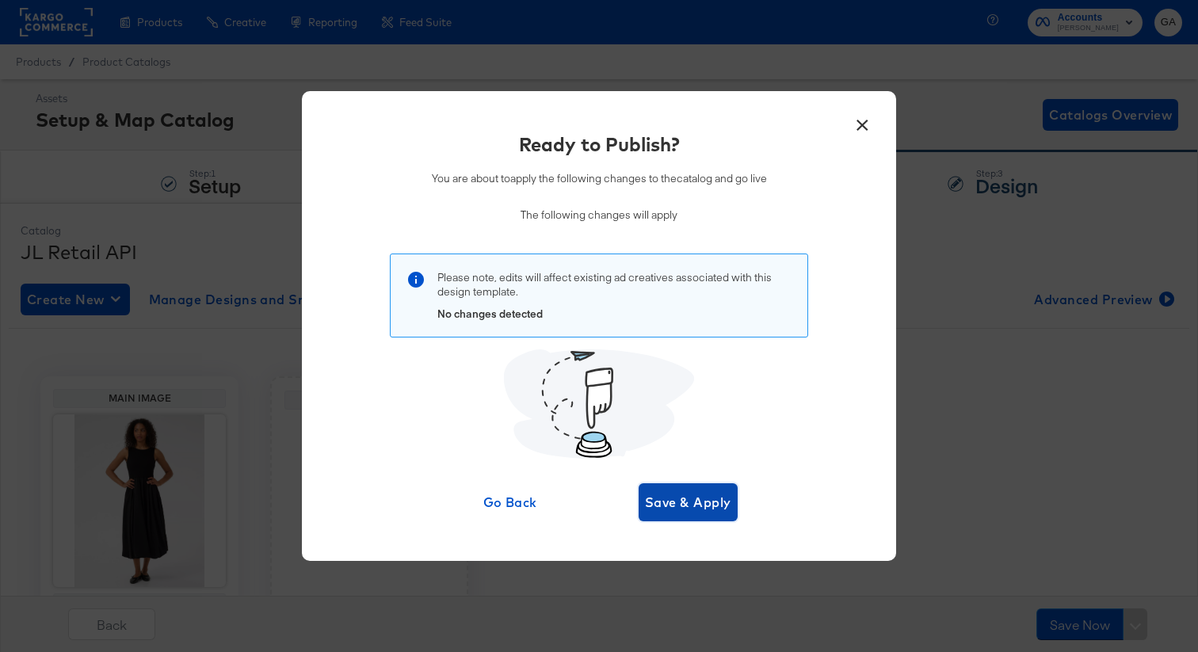
click at [690, 503] on span "Save & Apply" at bounding box center [688, 502] width 86 height 22
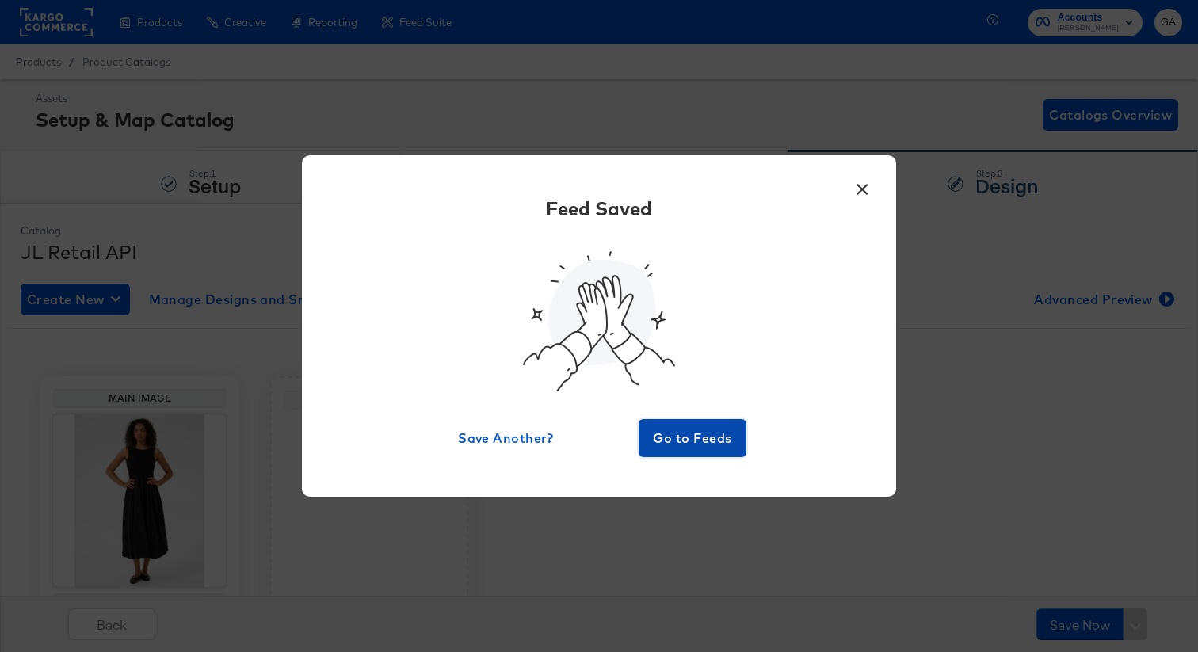
click at [708, 433] on span "Go to Feeds" at bounding box center [692, 438] width 95 height 22
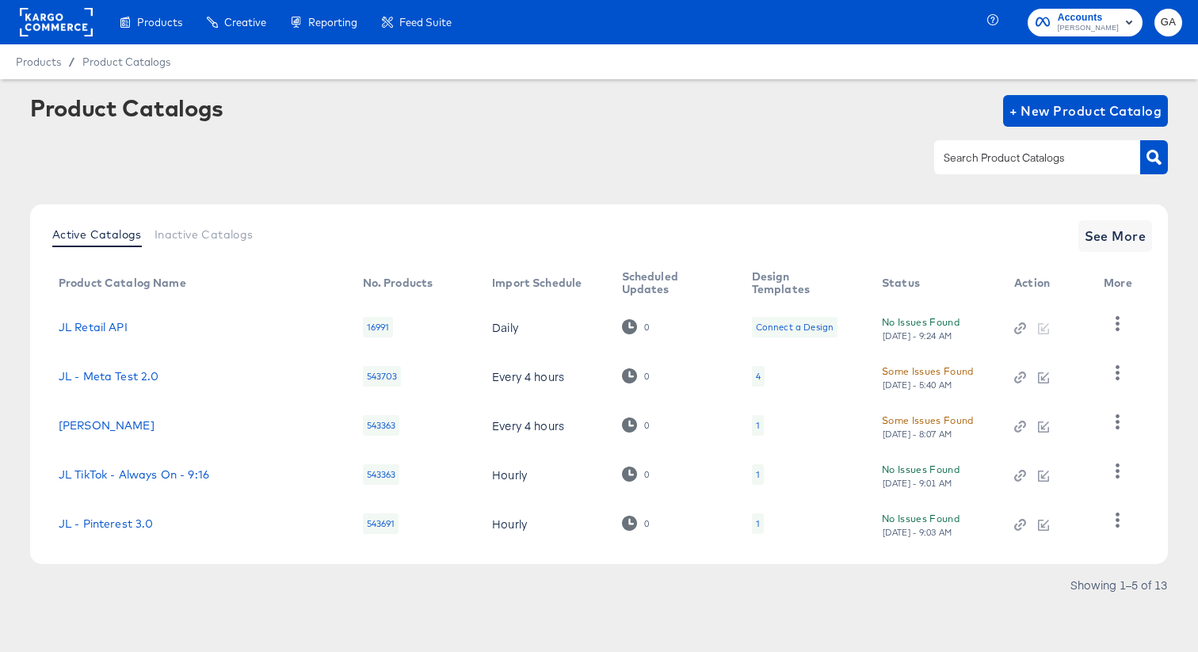
click at [728, 181] on div "Product Catalogs + New Product Catalog" at bounding box center [599, 143] width 1138 height 97
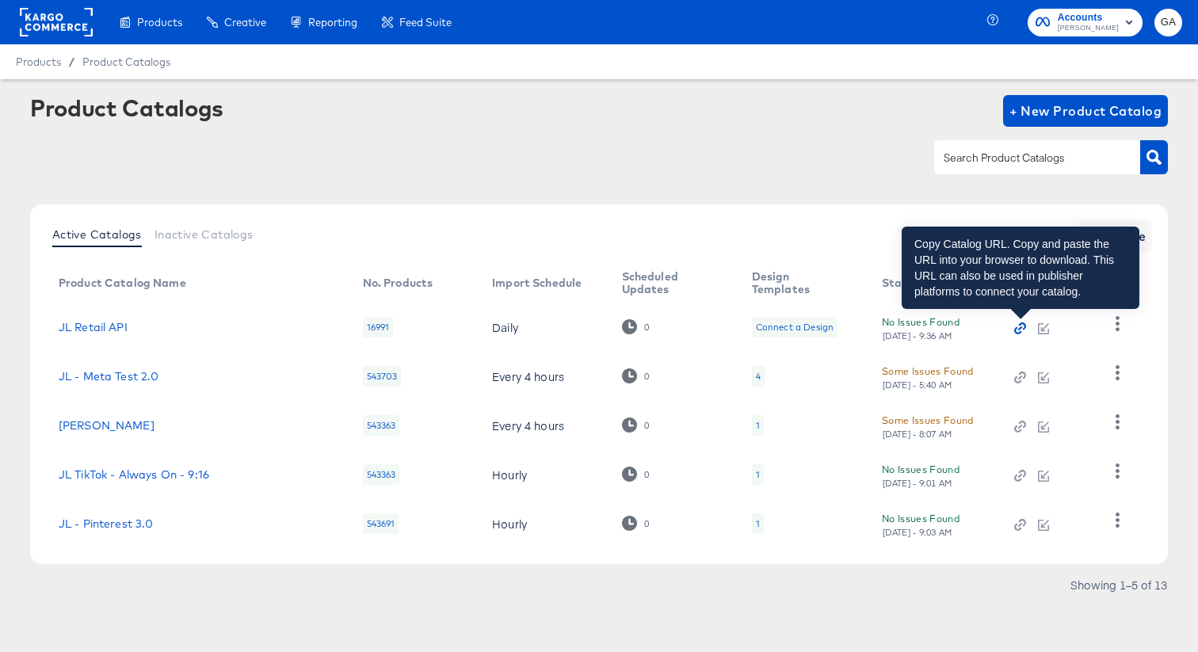
click at [1018, 325] on icon "button" at bounding box center [1019, 327] width 11 height 11
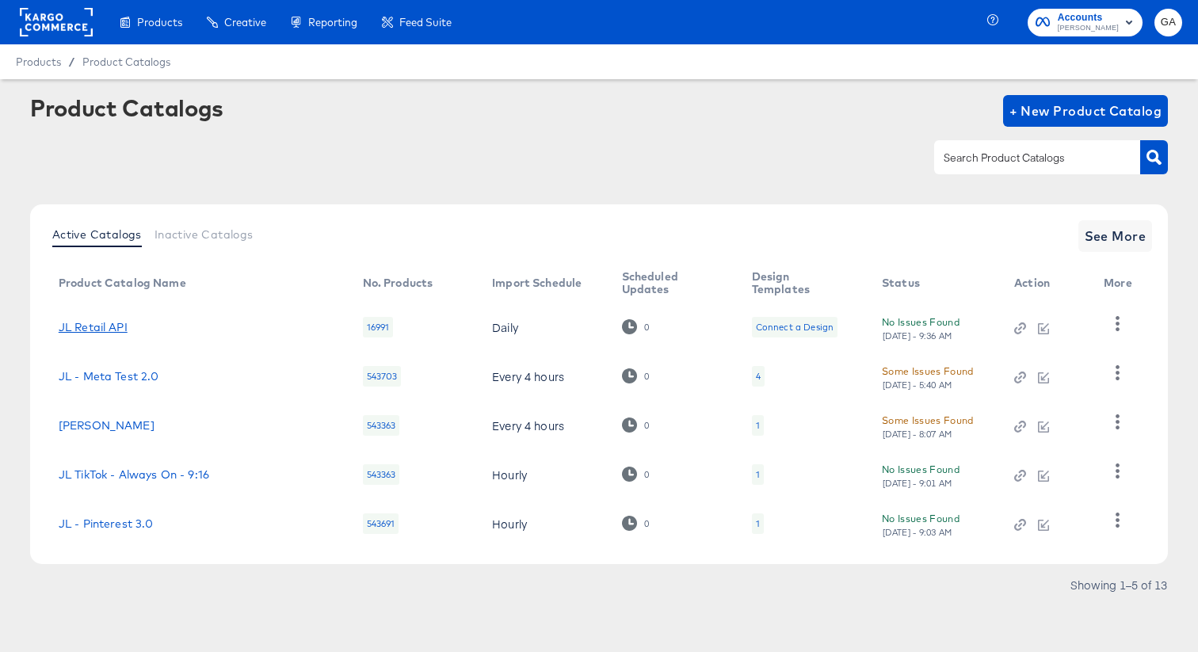
click at [91, 327] on link "JL Retail API" at bounding box center [93, 327] width 69 height 13
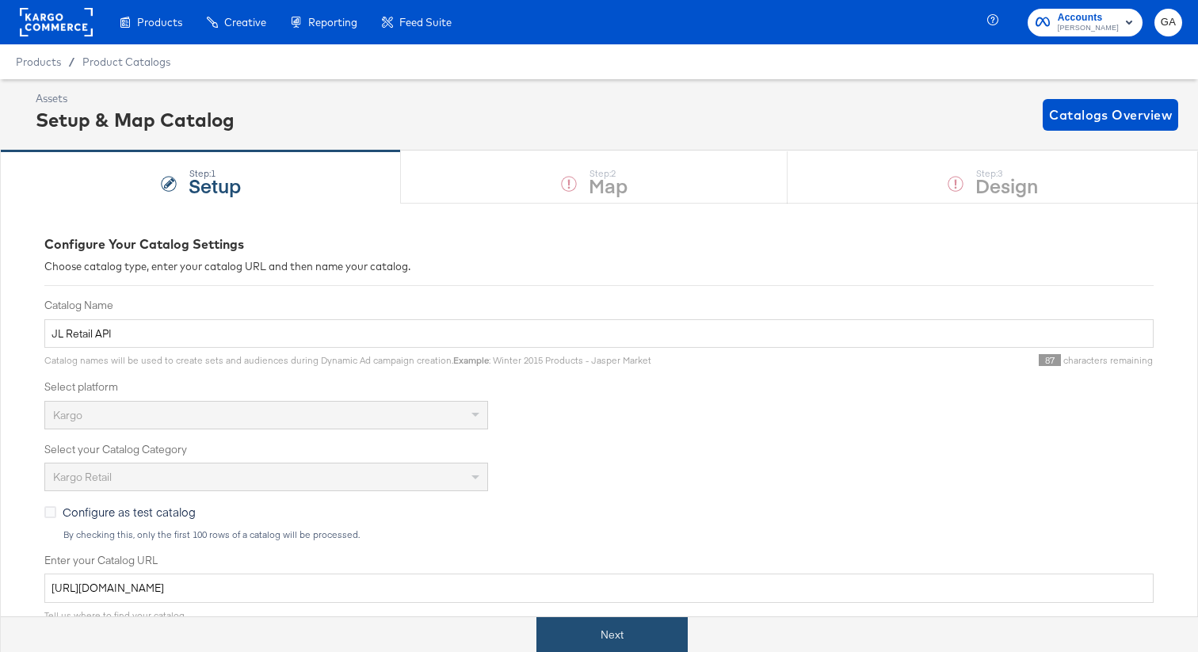
click at [582, 636] on button "Next" at bounding box center [611, 635] width 151 height 36
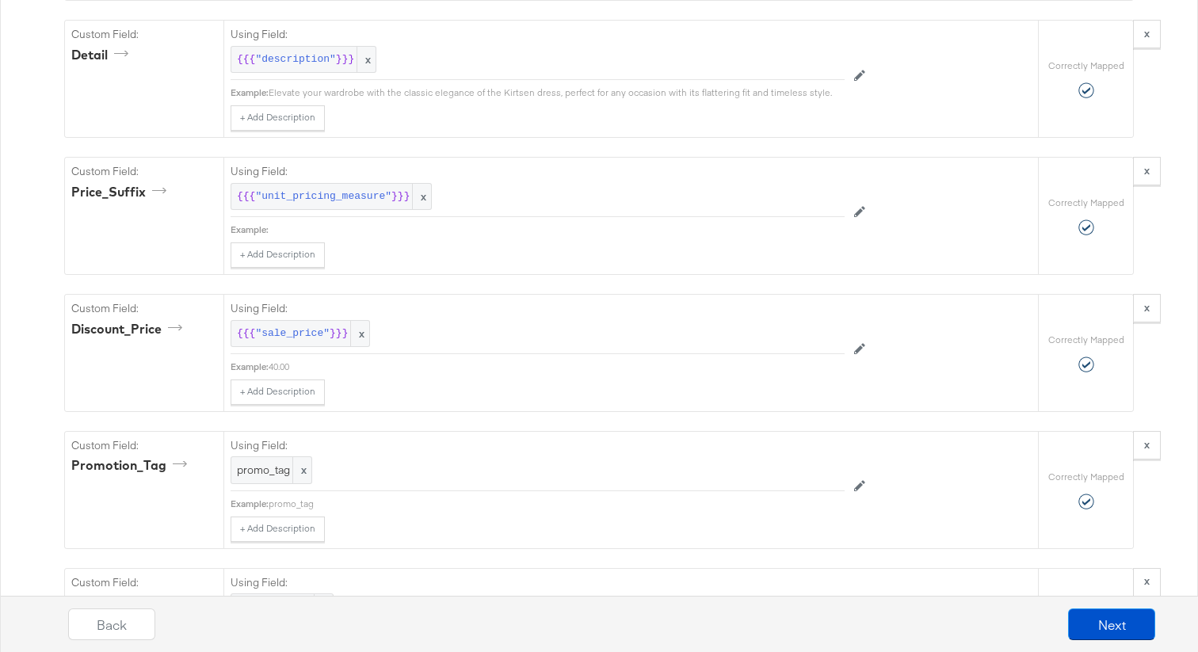
scroll to position [1442, 0]
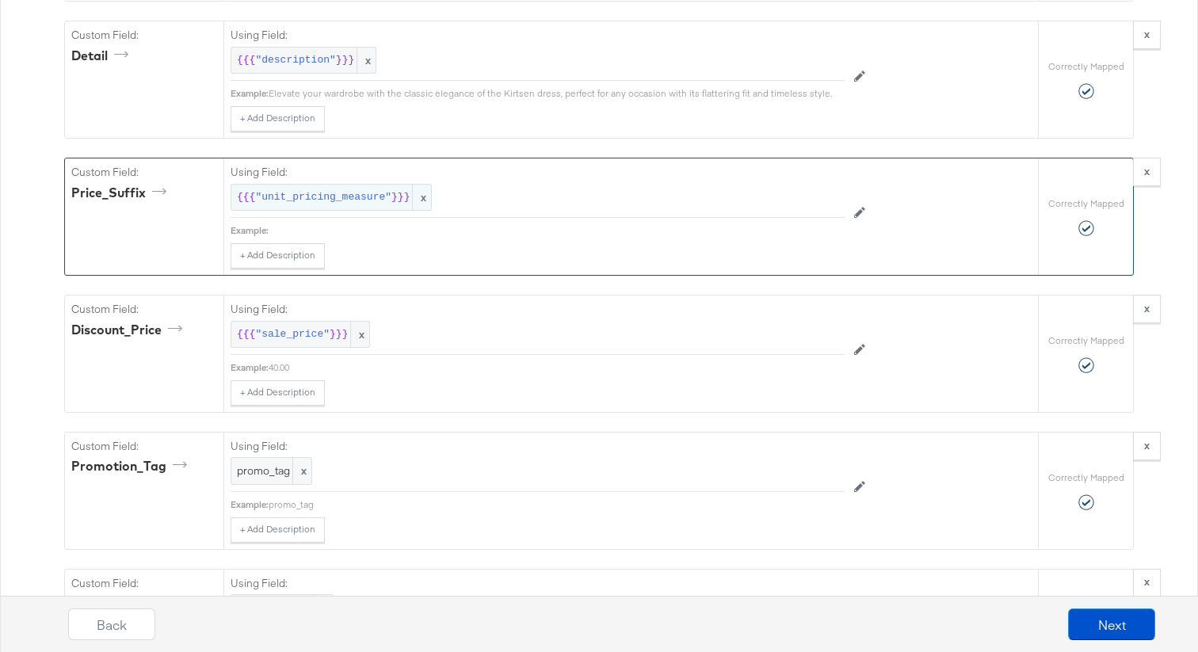
click at [417, 191] on span "x" at bounding box center [421, 198] width 19 height 26
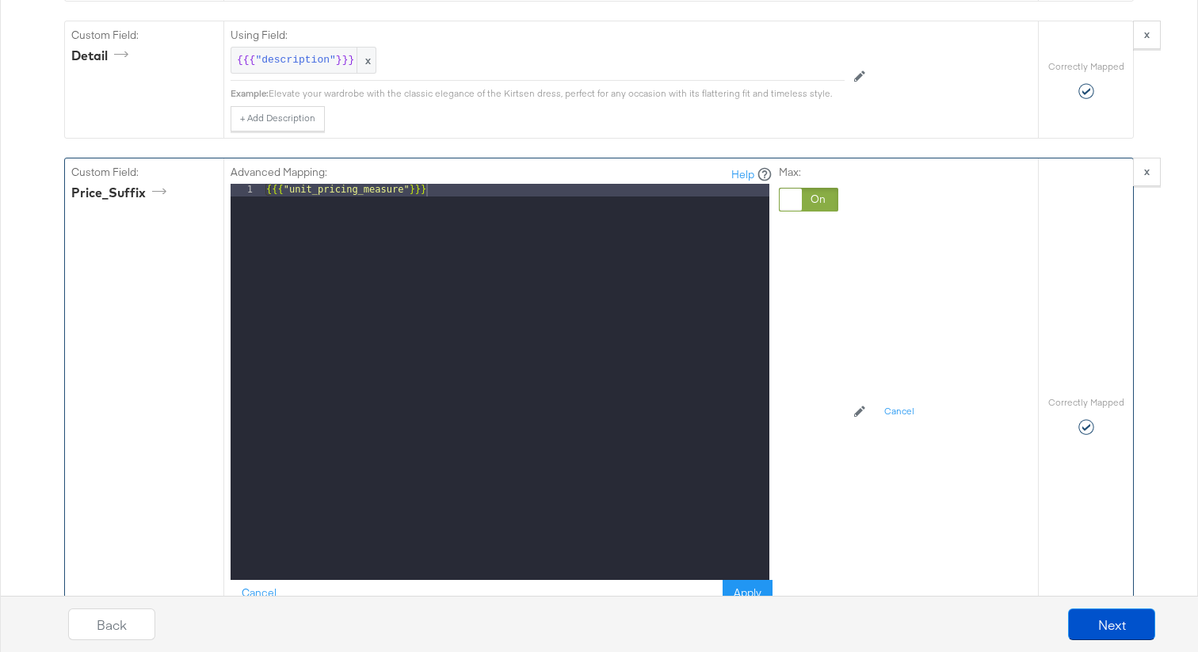
click at [805, 192] on div at bounding box center [808, 200] width 59 height 24
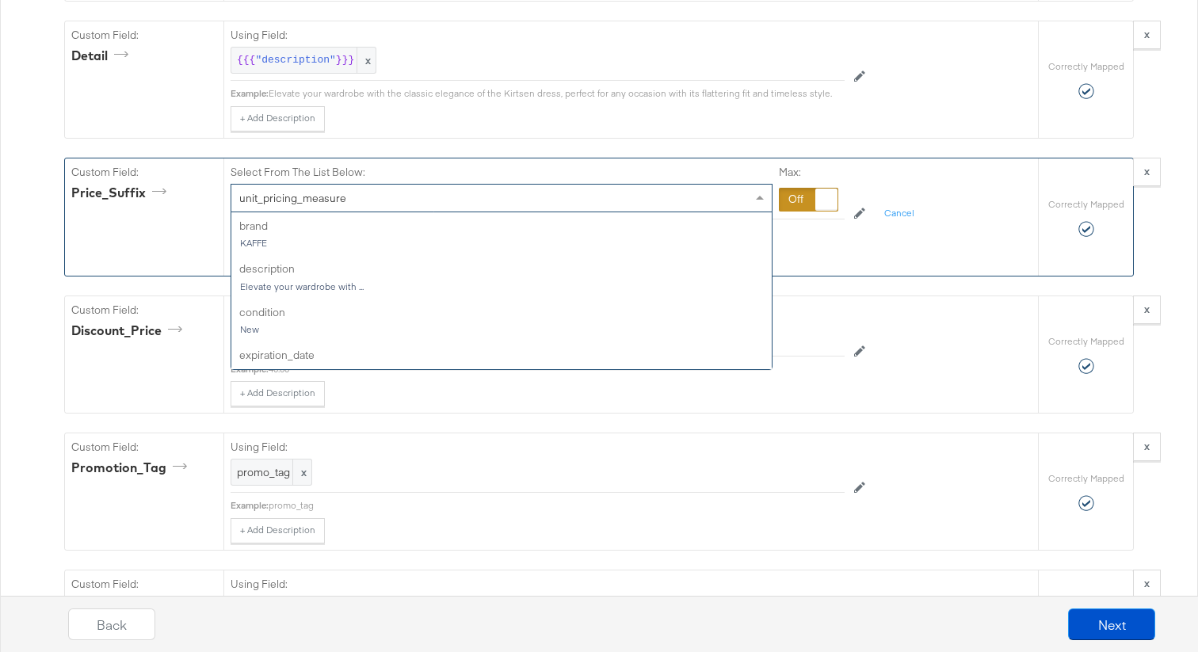
click at [551, 192] on div "unit_pricing_measure" at bounding box center [501, 198] width 540 height 27
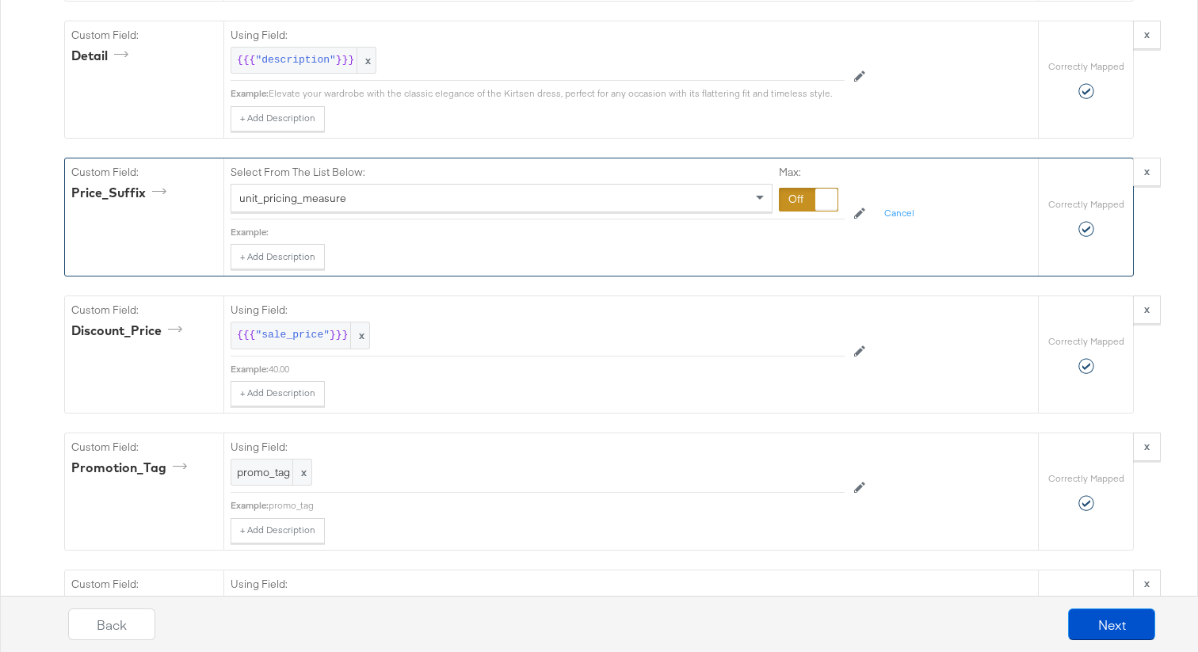
click at [798, 208] on div at bounding box center [808, 200] width 59 height 24
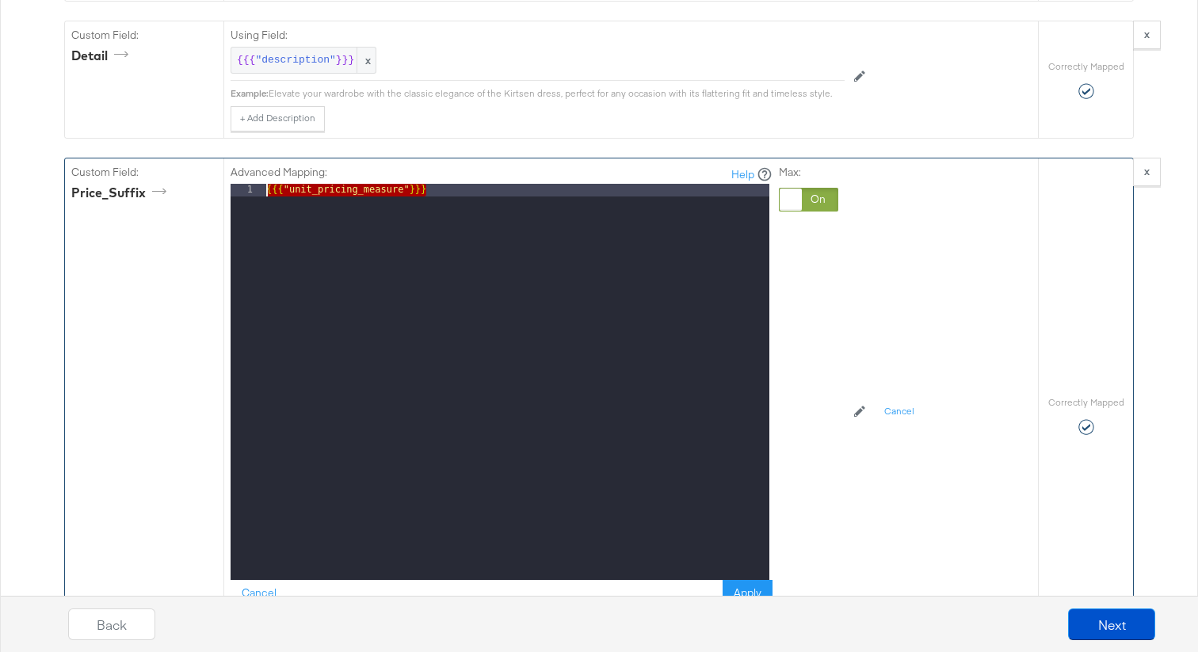
drag, startPoint x: 523, startPoint y: 192, endPoint x: 203, endPoint y: 173, distance: 320.6
click at [203, 173] on div "Custom Field: Price_Suffix Advanced Mapping: Help 1 {{{ "unit_pricing_measure" …" at bounding box center [551, 414] width 973 height 513
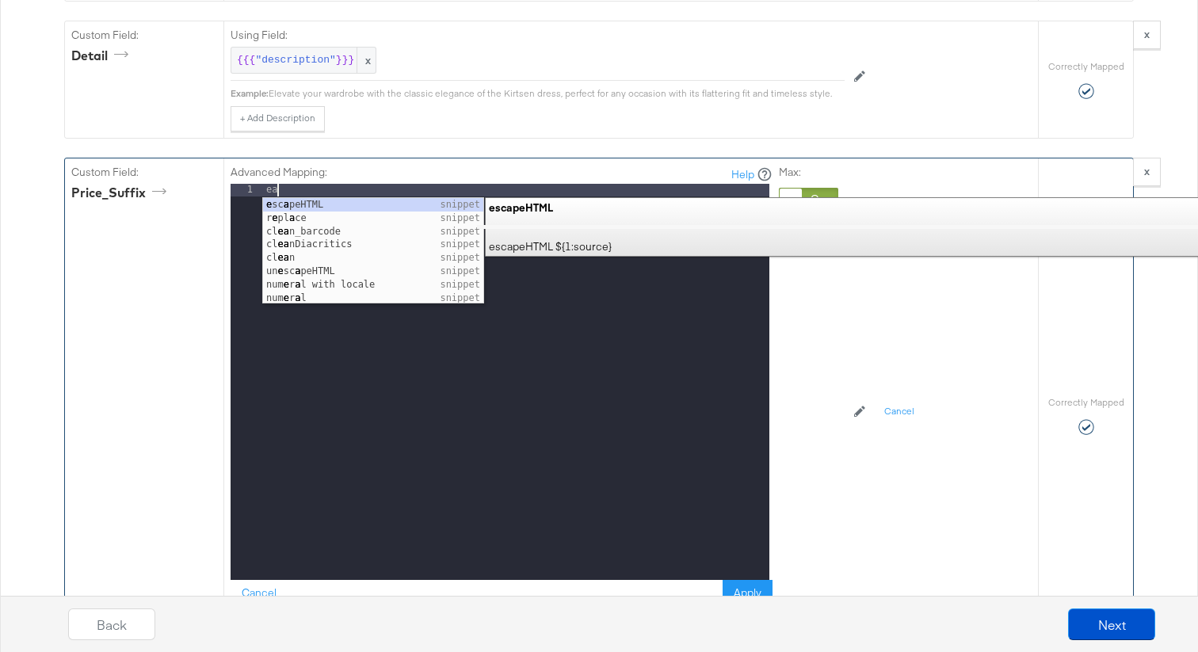
click at [162, 219] on div "Custom Field: Price_Suffix" at bounding box center [144, 414] width 158 height 513
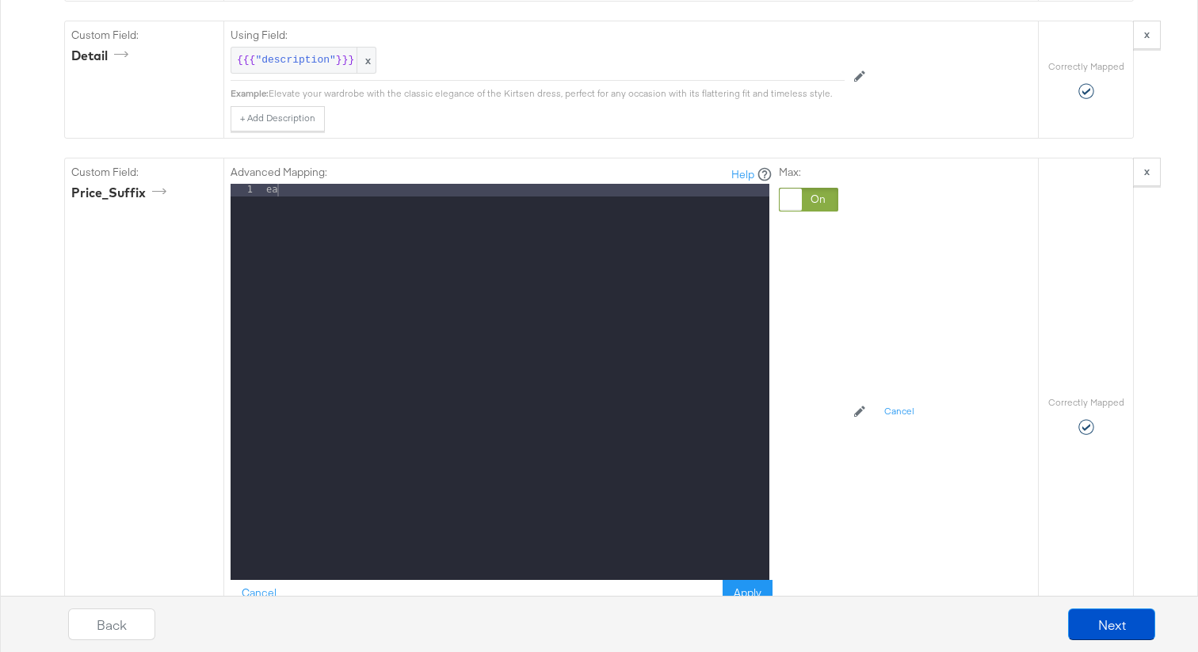
click at [748, 586] on div "Back Next" at bounding box center [612, 618] width 1198 height 68
click at [748, 587] on div "Back Next" at bounding box center [612, 618] width 1198 height 68
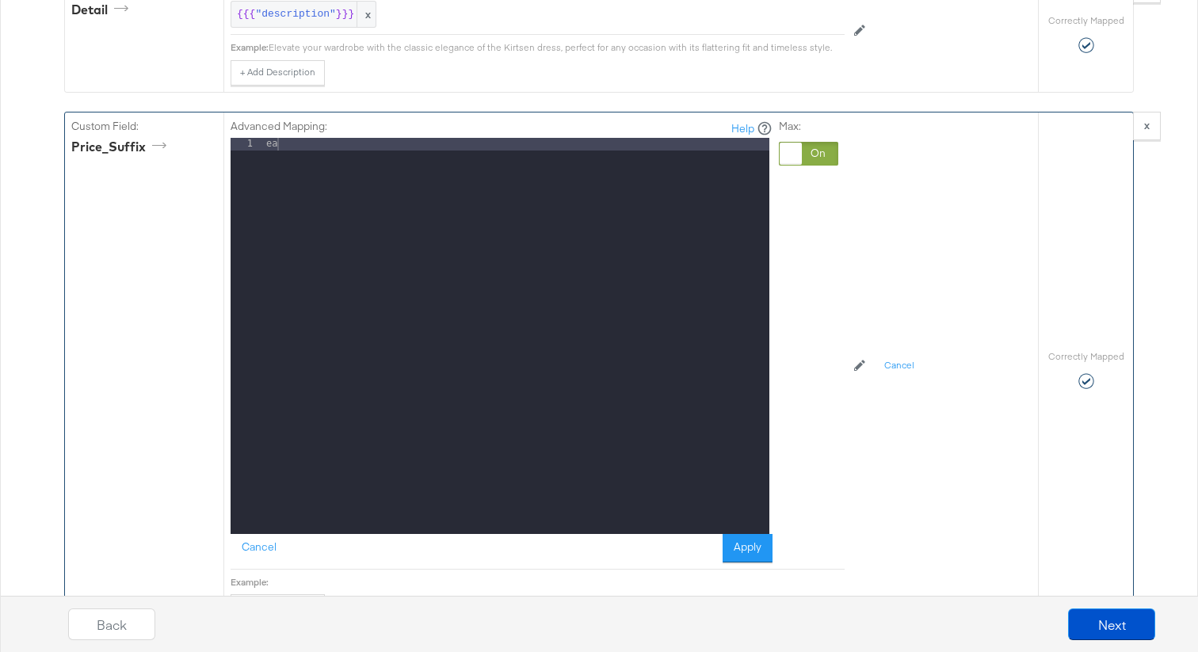
scroll to position [1526, 0]
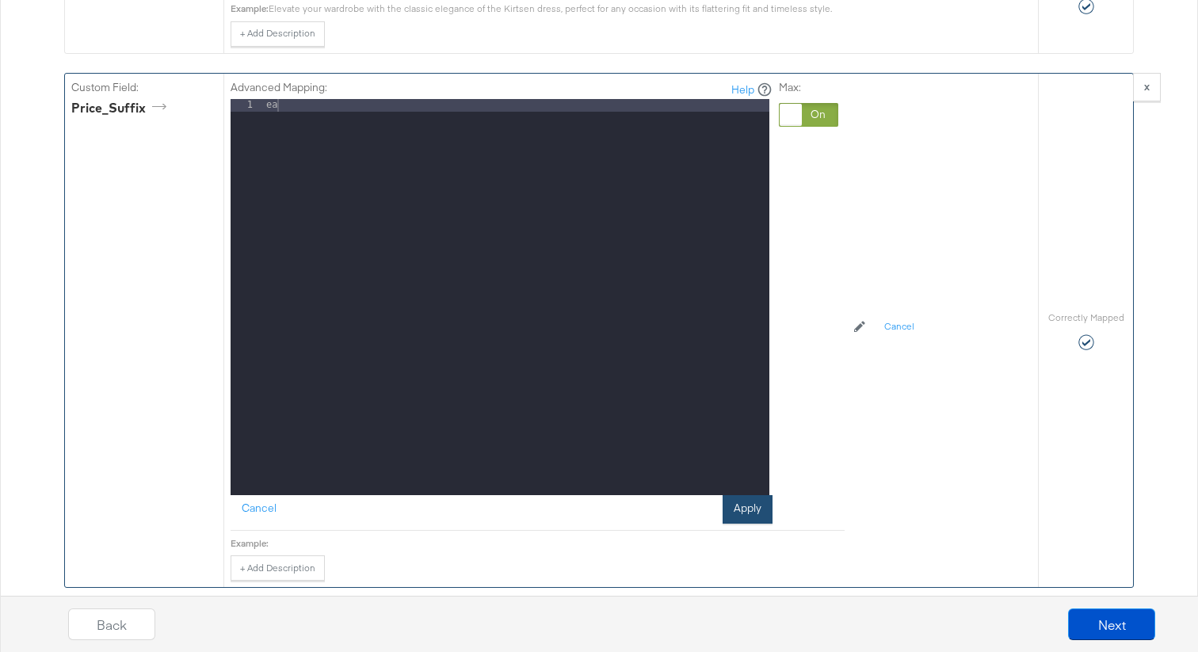
click at [749, 515] on button "Apply" at bounding box center [747, 509] width 50 height 29
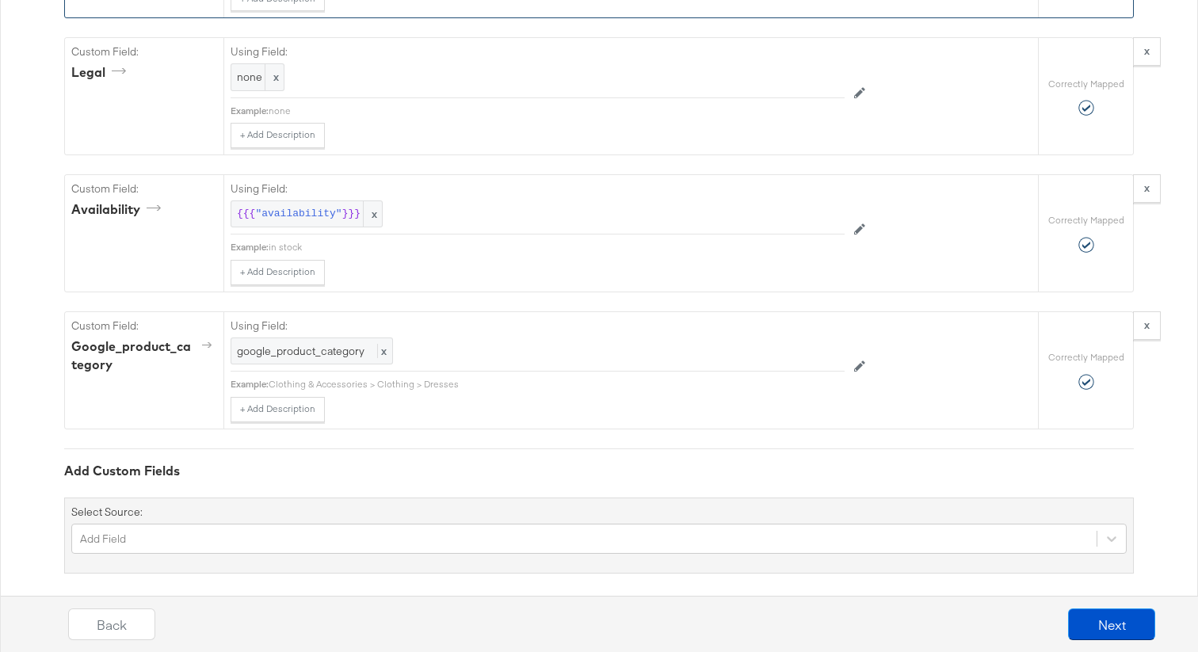
scroll to position [2122, 0]
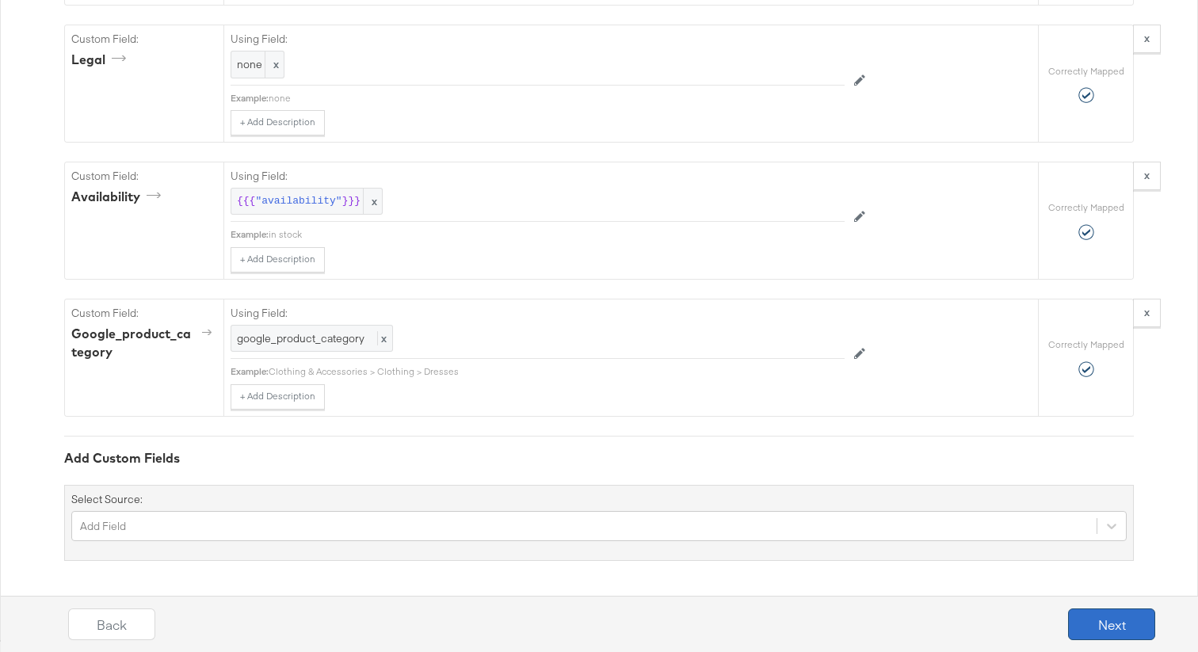
click at [1118, 626] on button "Next" at bounding box center [1111, 624] width 87 height 32
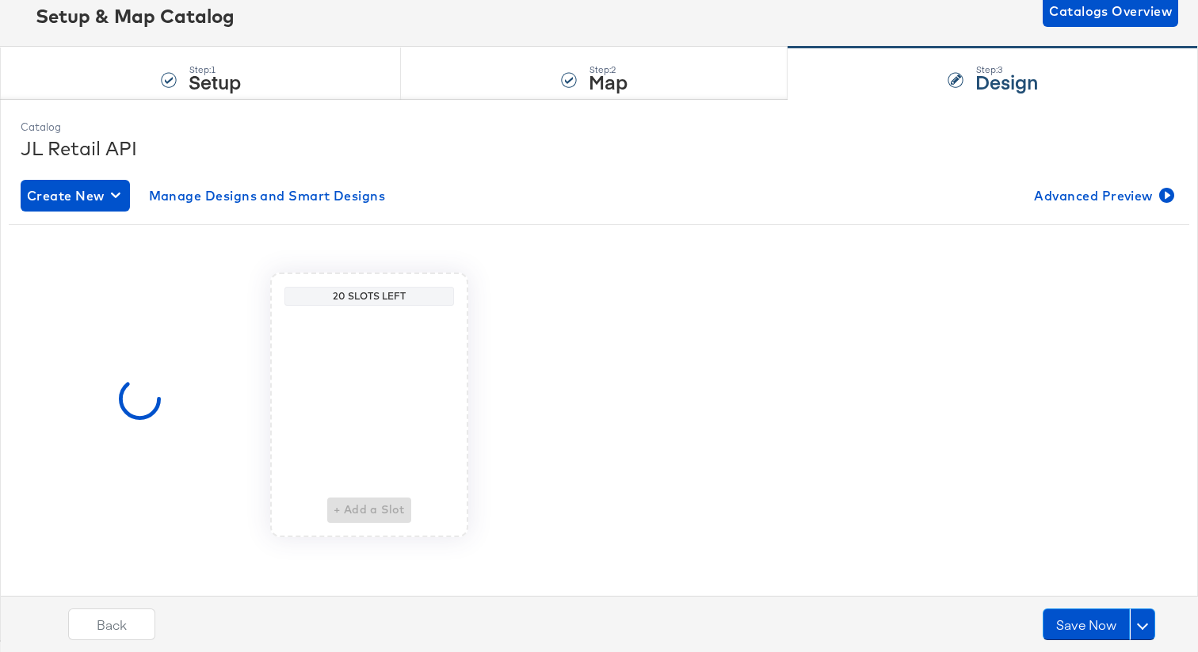
scroll to position [0, 0]
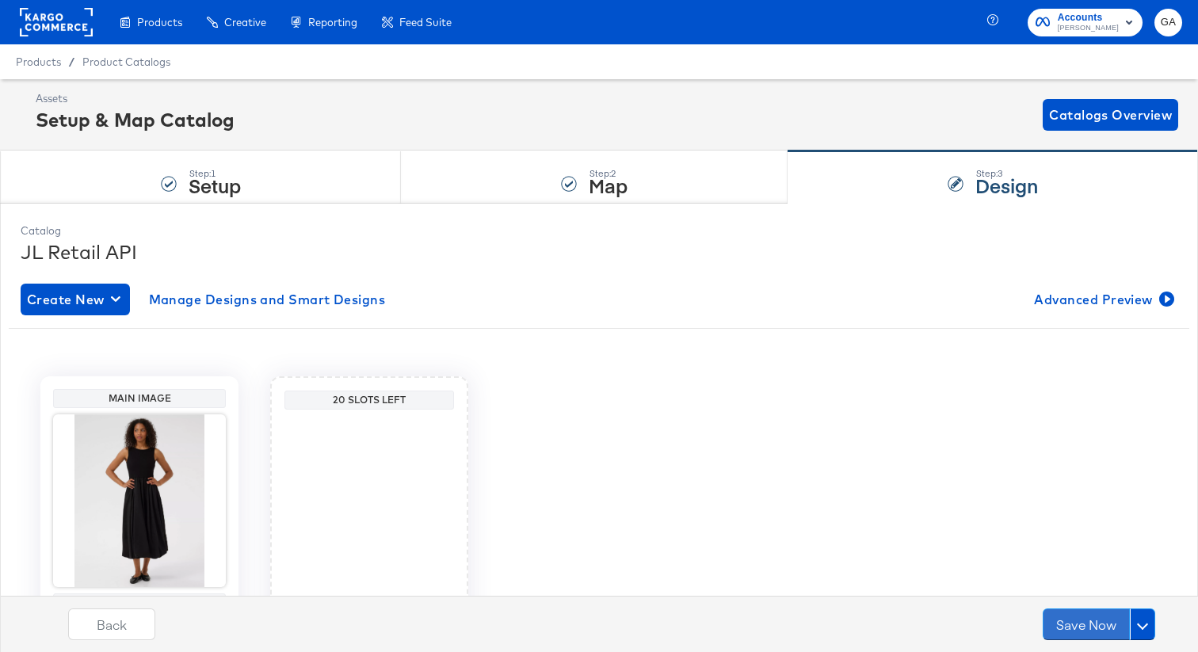
click at [1118, 626] on button "Save Now" at bounding box center [1085, 624] width 87 height 32
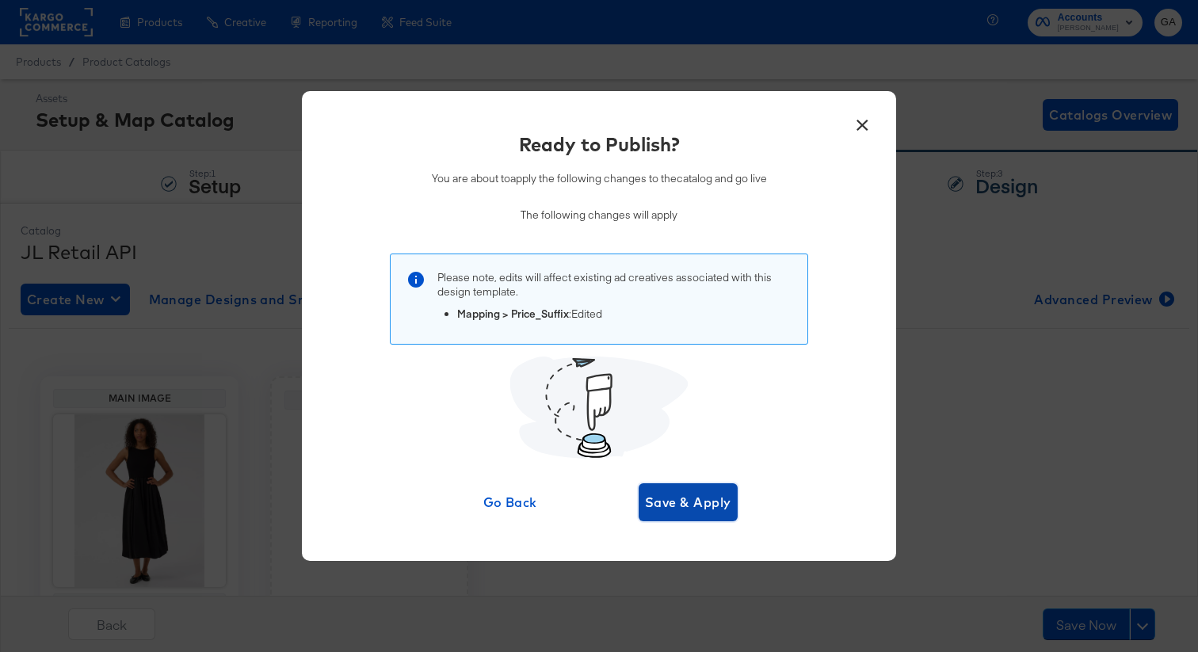
click at [716, 505] on span "Save & Apply" at bounding box center [688, 502] width 86 height 22
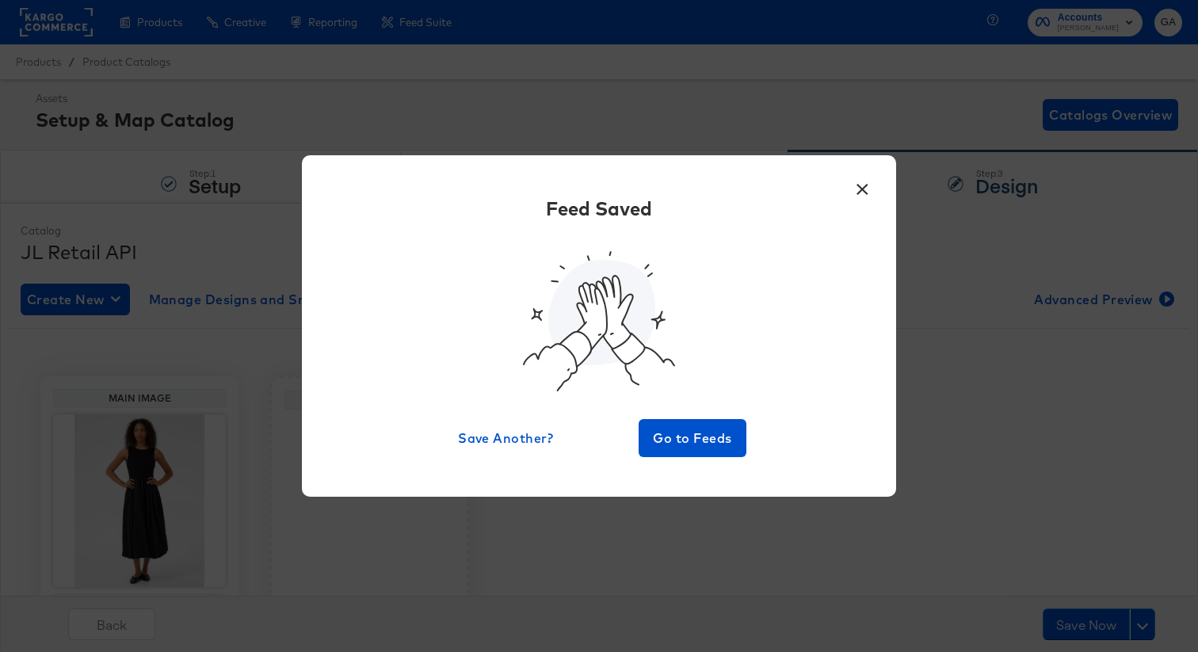
click at [661, 460] on div "× Feed Saved Save Another? Go to Feeds" at bounding box center [599, 325] width 594 height 341
click at [694, 427] on span "Go to Feeds" at bounding box center [692, 438] width 95 height 22
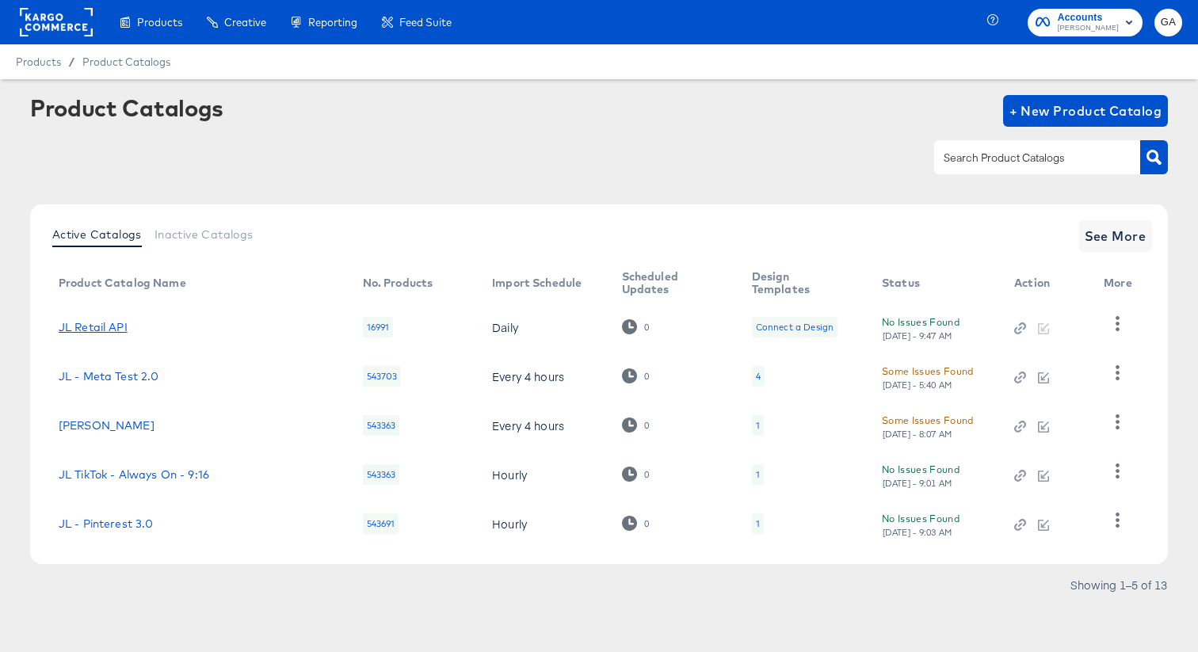
click at [105, 326] on link "JL Retail API" at bounding box center [93, 327] width 69 height 13
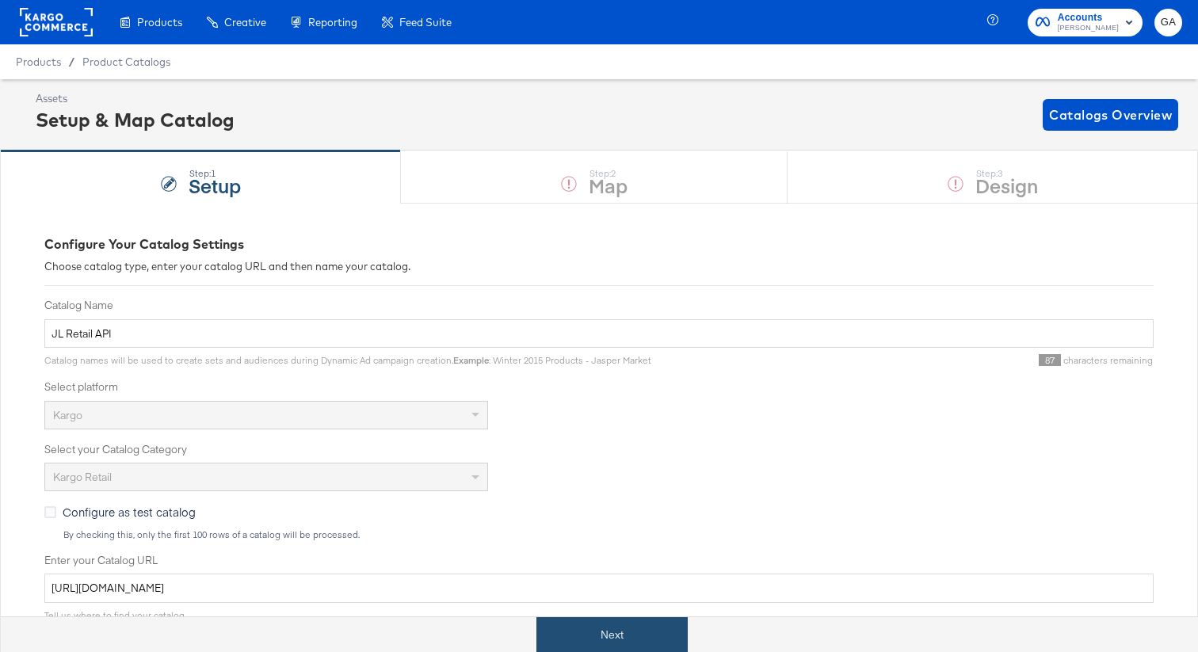
click at [598, 631] on button "Next" at bounding box center [611, 635] width 151 height 36
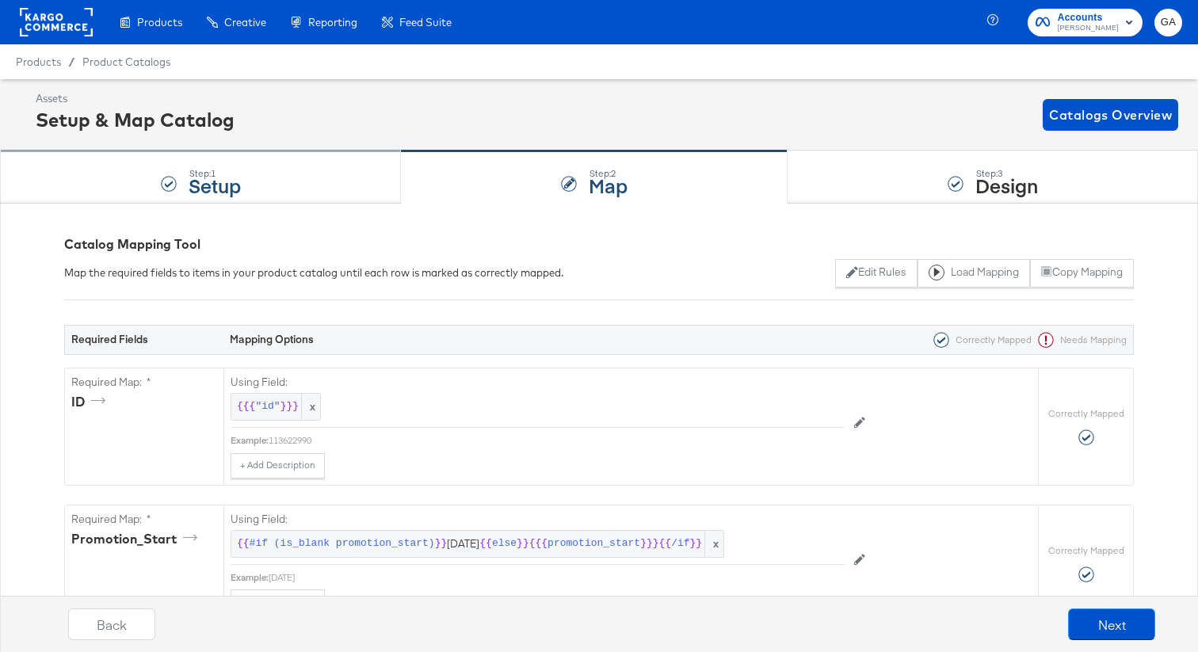
click at [288, 184] on div "Step: 1 Setup" at bounding box center [200, 177] width 401 height 52
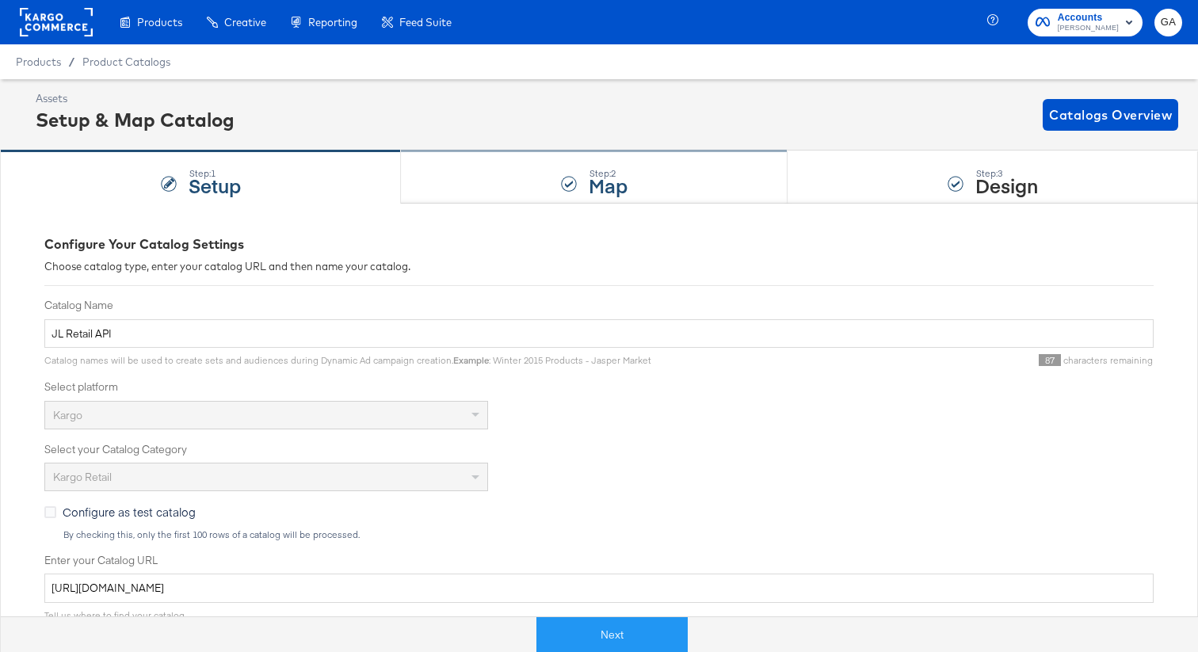
click at [589, 166] on div "Step: 2 Map" at bounding box center [608, 177] width 39 height 29
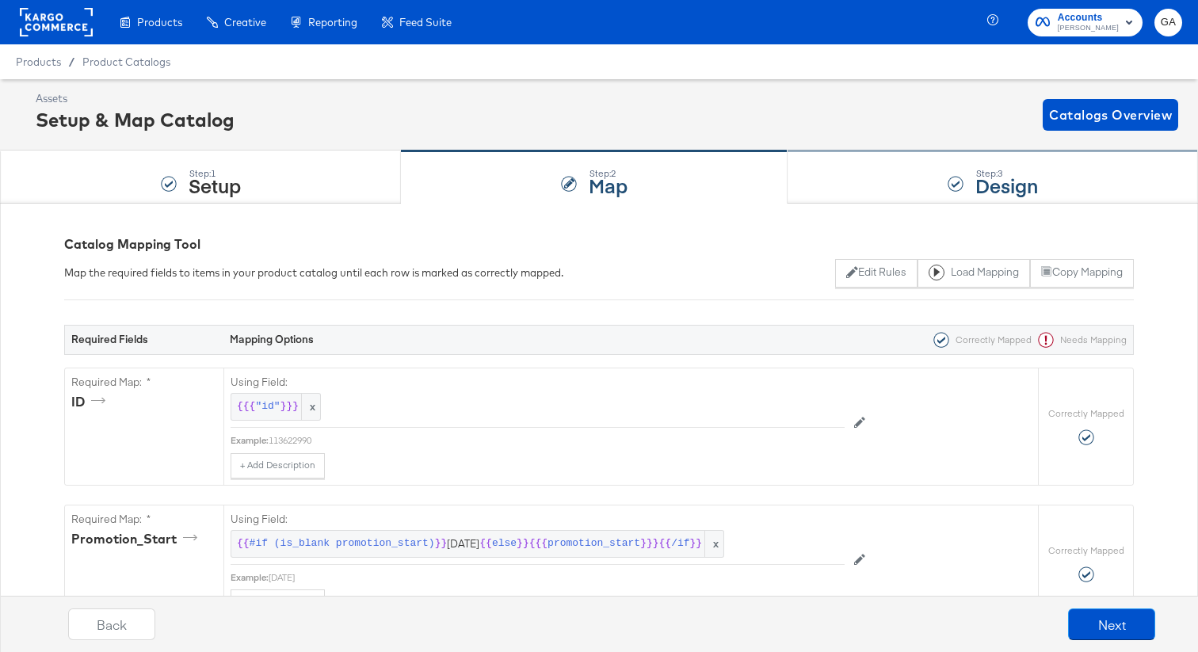
click at [925, 183] on div "Step: 3 Design" at bounding box center [992, 177] width 410 height 52
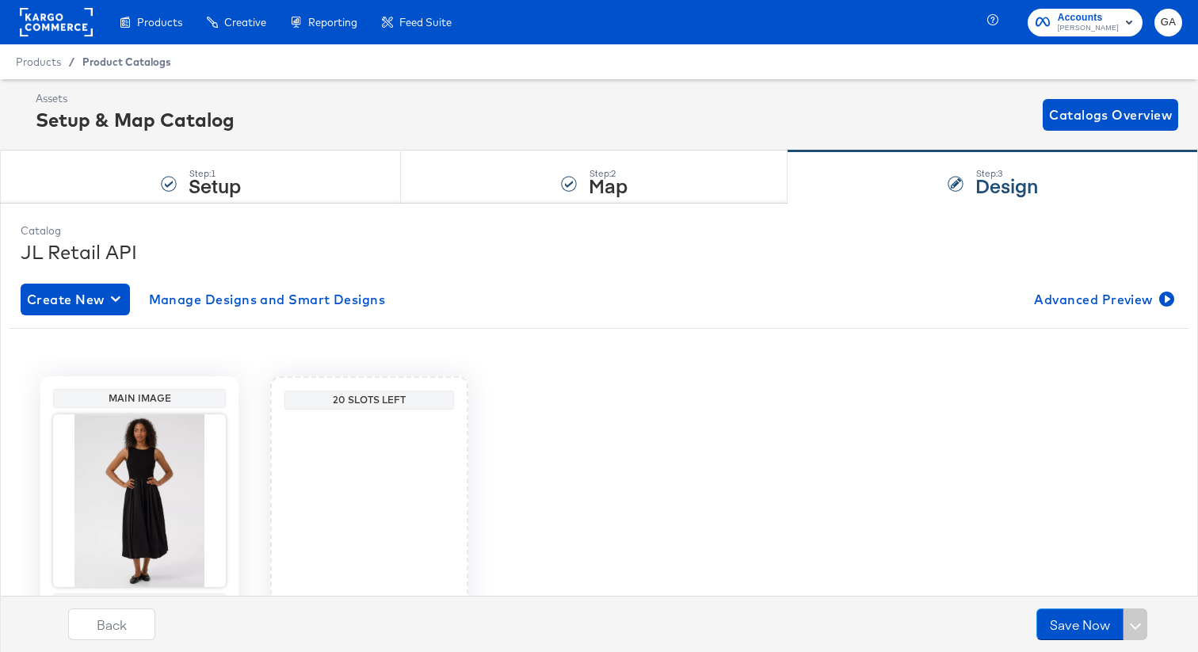
click at [124, 65] on span "Product Catalogs" at bounding box center [126, 61] width 89 height 13
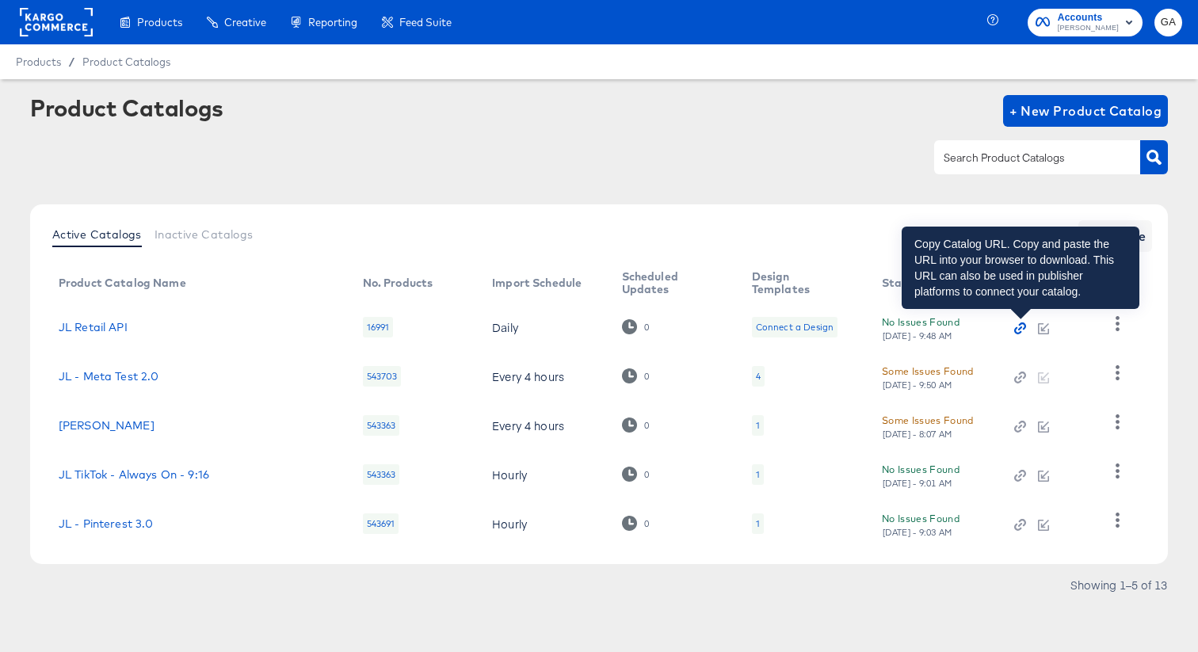
click at [1016, 329] on icon "button" at bounding box center [1019, 327] width 11 height 11
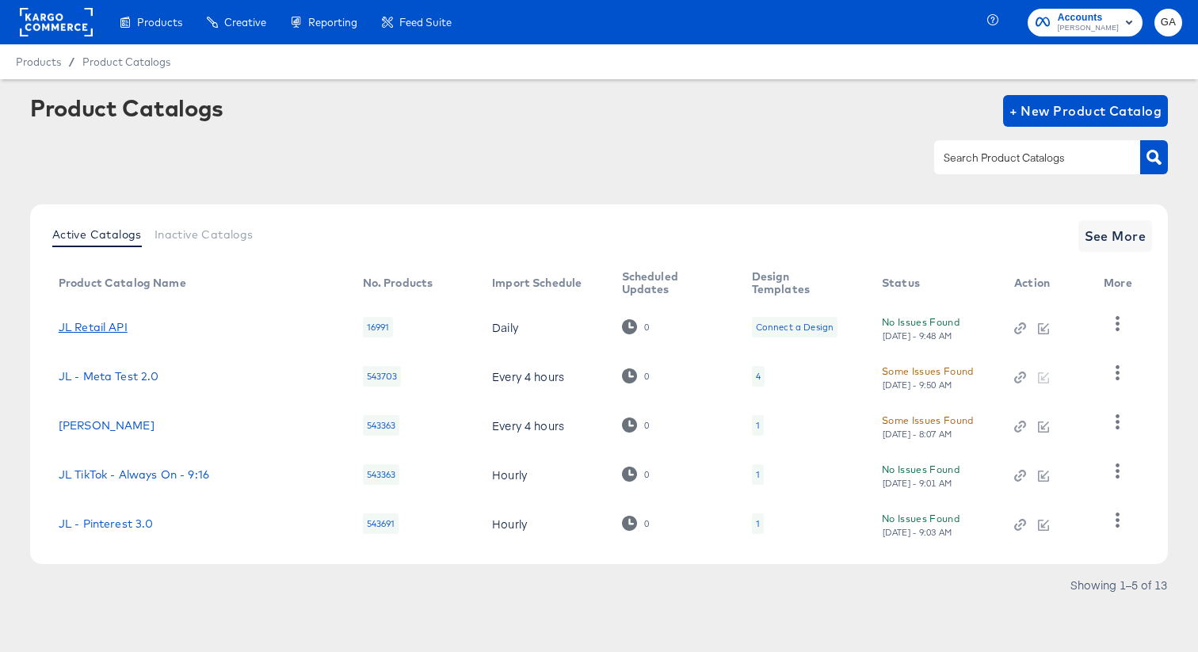
click at [98, 326] on link "JL Retail API" at bounding box center [93, 327] width 69 height 13
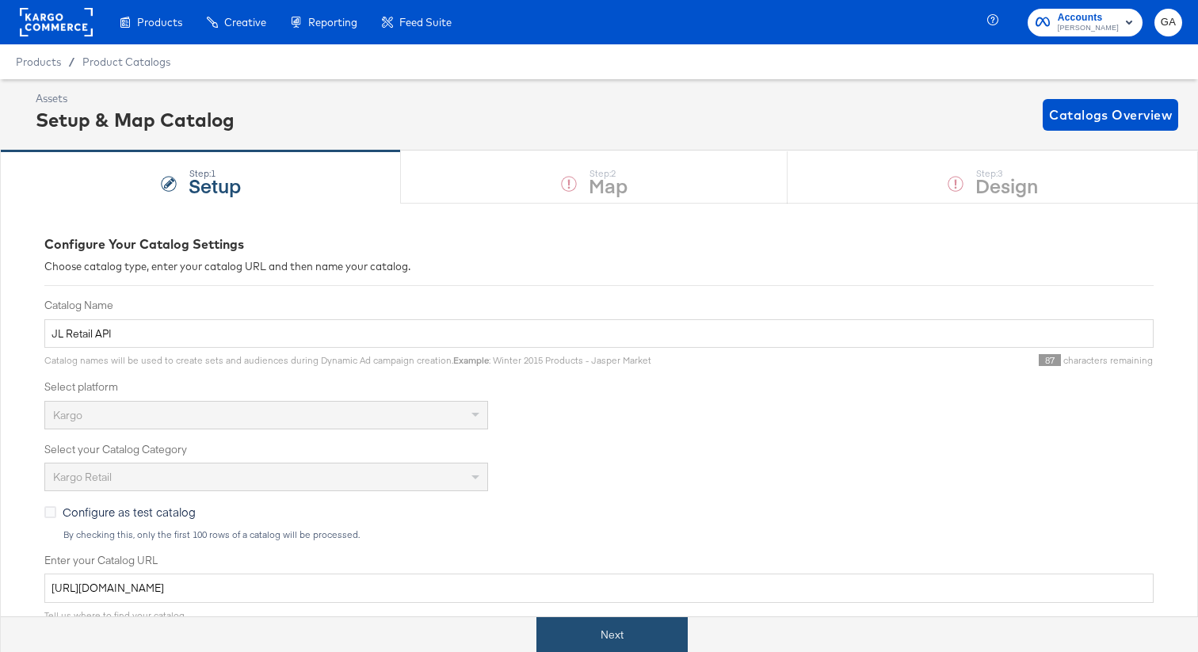
click at [604, 628] on button "Next" at bounding box center [611, 635] width 151 height 36
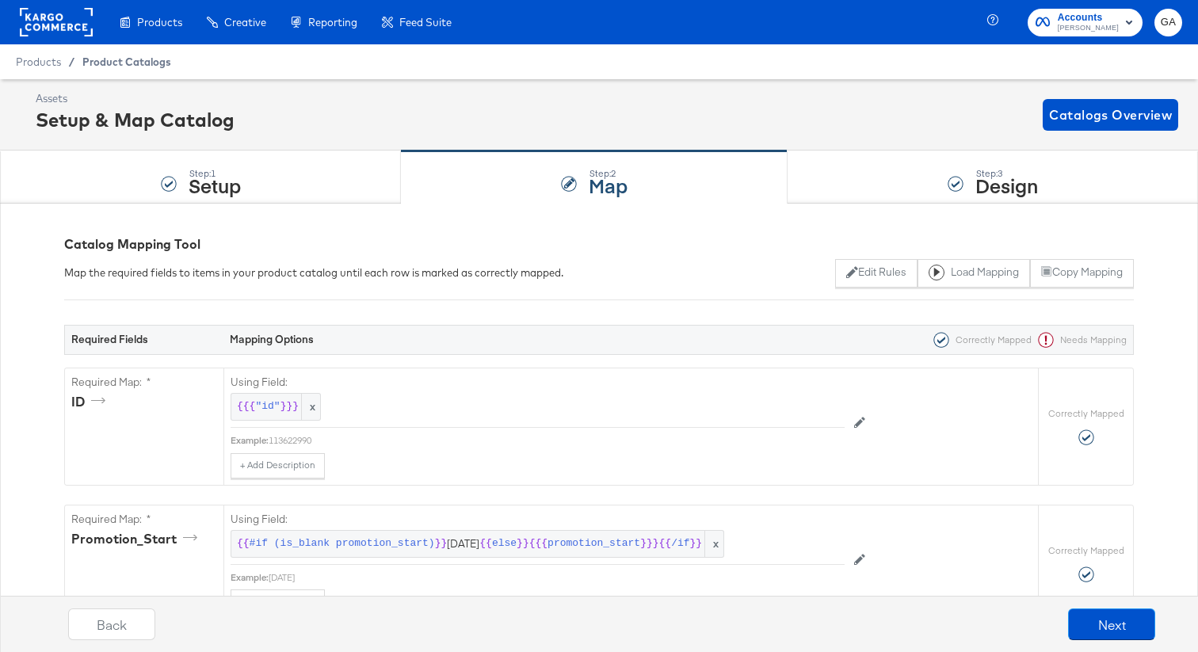
click at [155, 59] on span "Product Catalogs" at bounding box center [126, 61] width 89 height 13
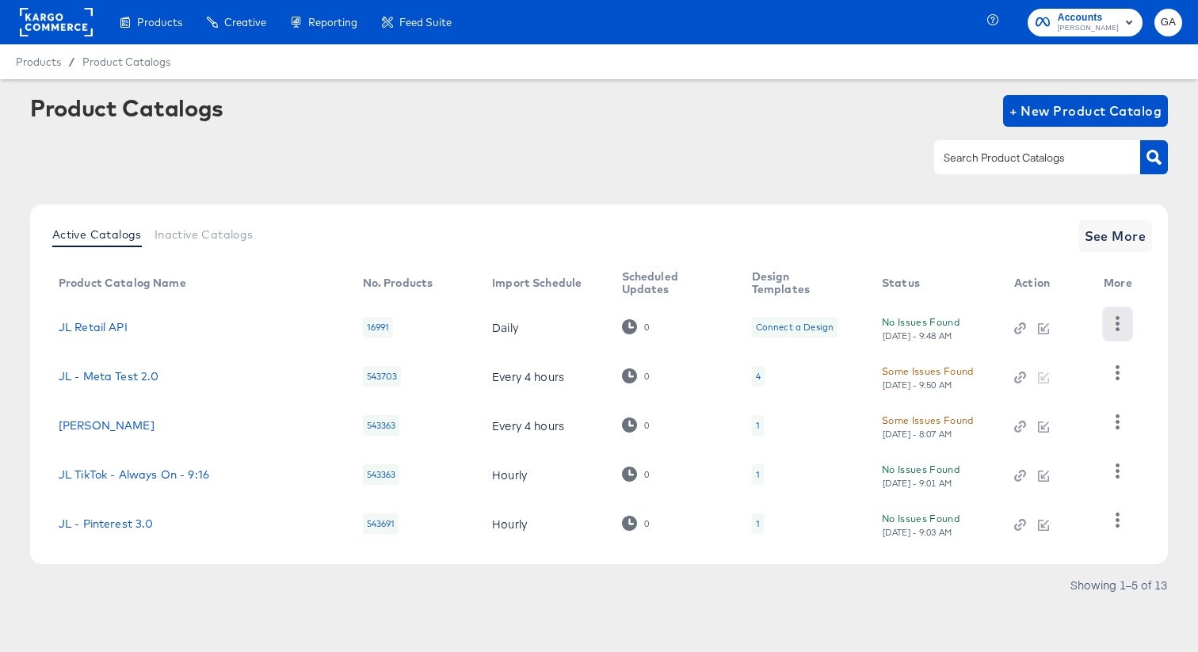
click at [1119, 322] on icon "button" at bounding box center [1117, 323] width 15 height 15
click at [1085, 377] on div "HUD Checks (Internal)" at bounding box center [1052, 381] width 158 height 25
click at [112, 321] on link "JL Retail API" at bounding box center [93, 327] width 69 height 13
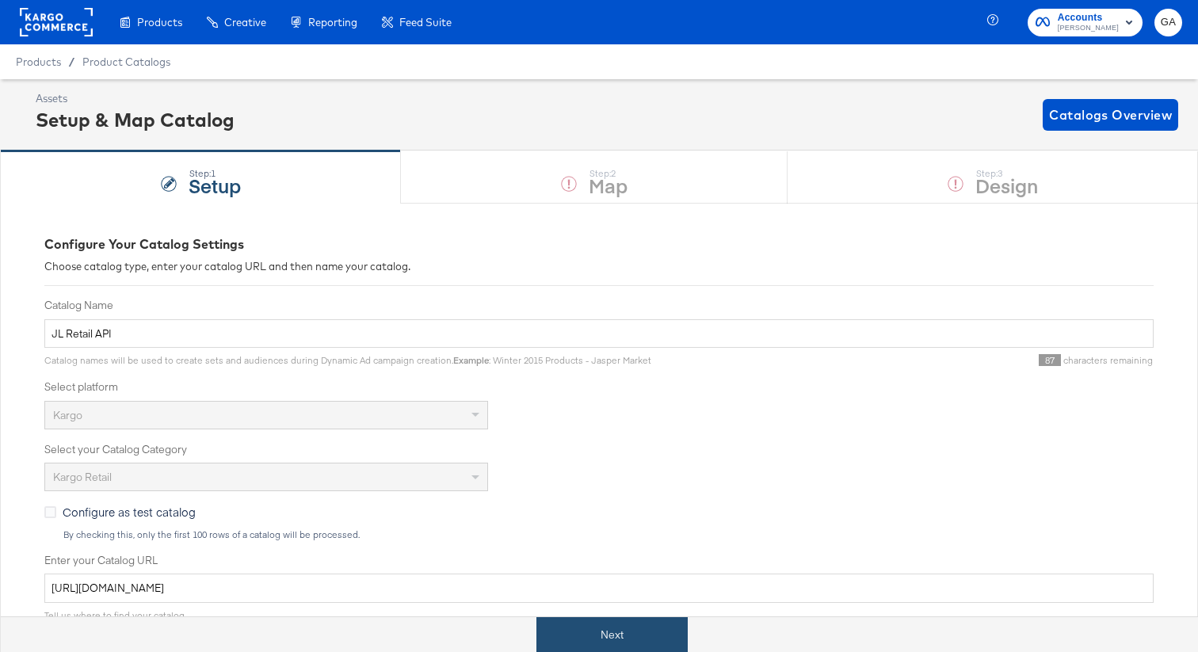
click at [605, 632] on button "Next" at bounding box center [611, 635] width 151 height 36
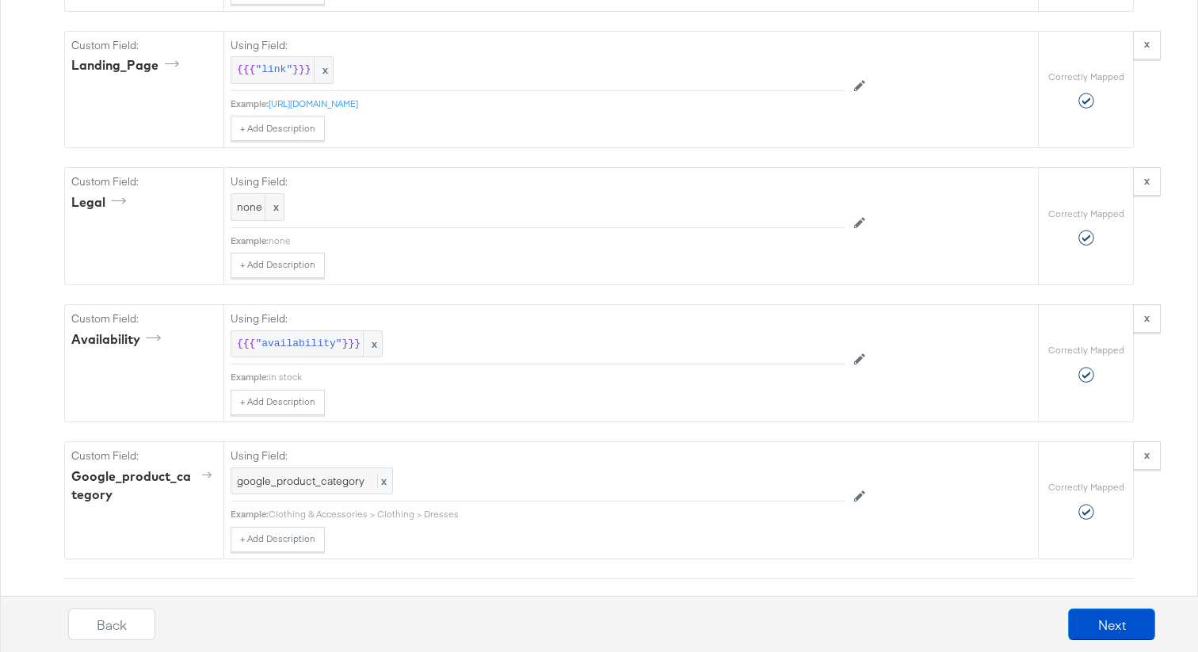
scroll to position [1944, 0]
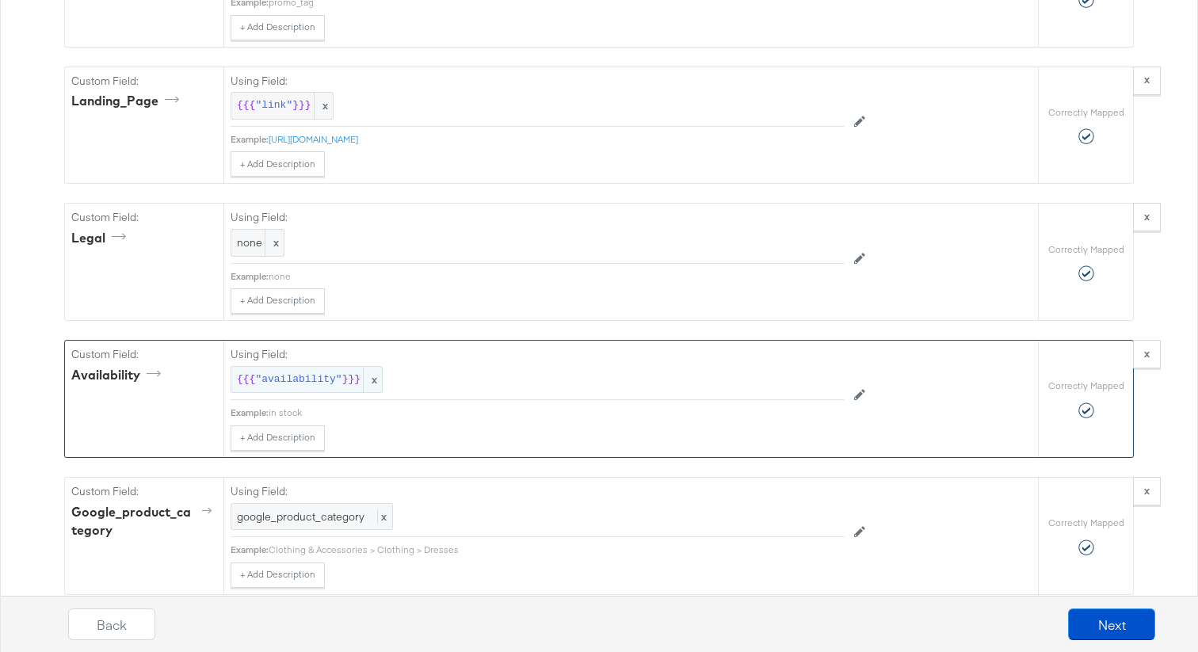
click at [379, 380] on span "x" at bounding box center [372, 380] width 19 height 26
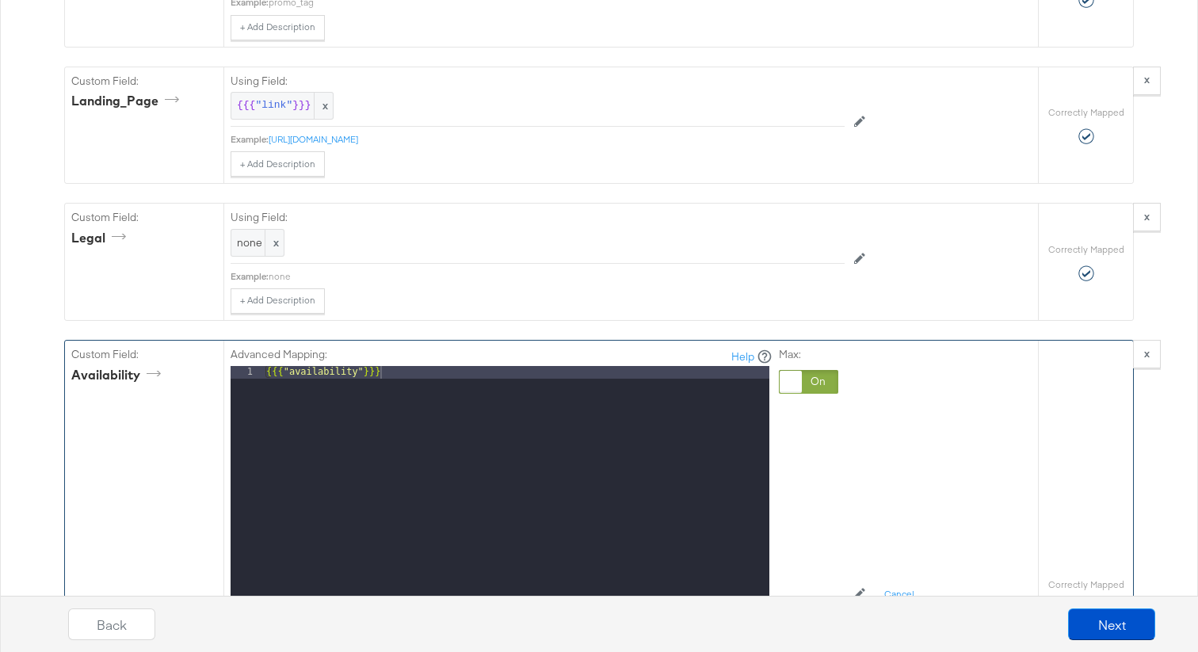
click at [797, 379] on div at bounding box center [790, 382] width 22 height 22
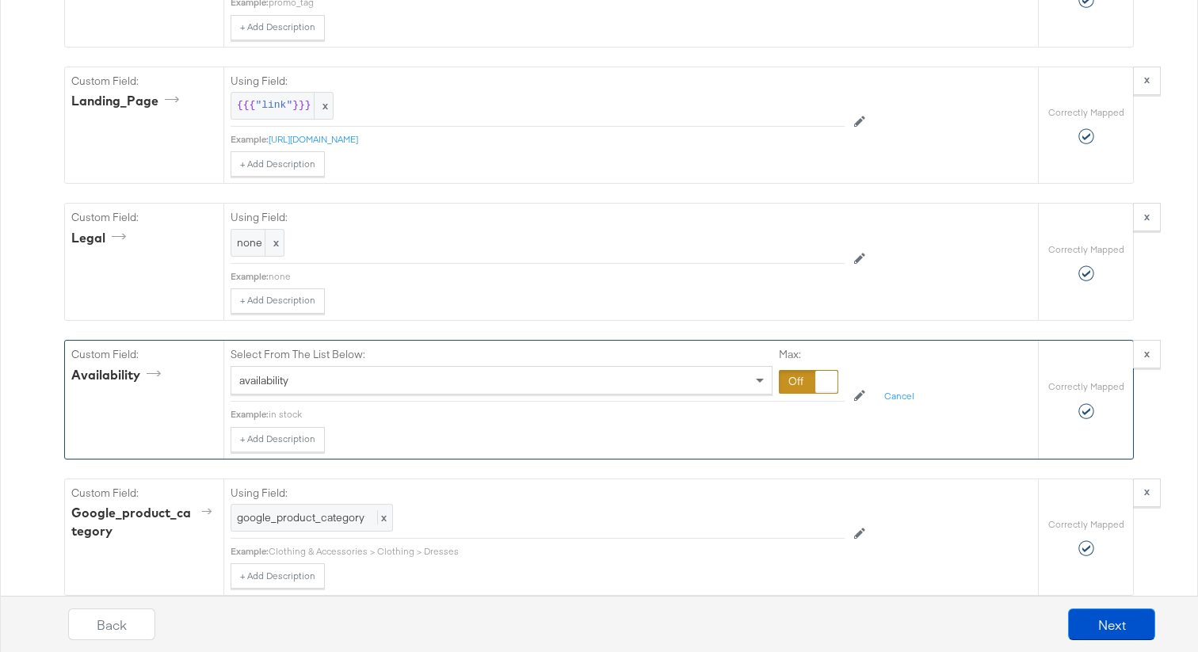
click at [450, 379] on div "availability" at bounding box center [501, 380] width 540 height 27
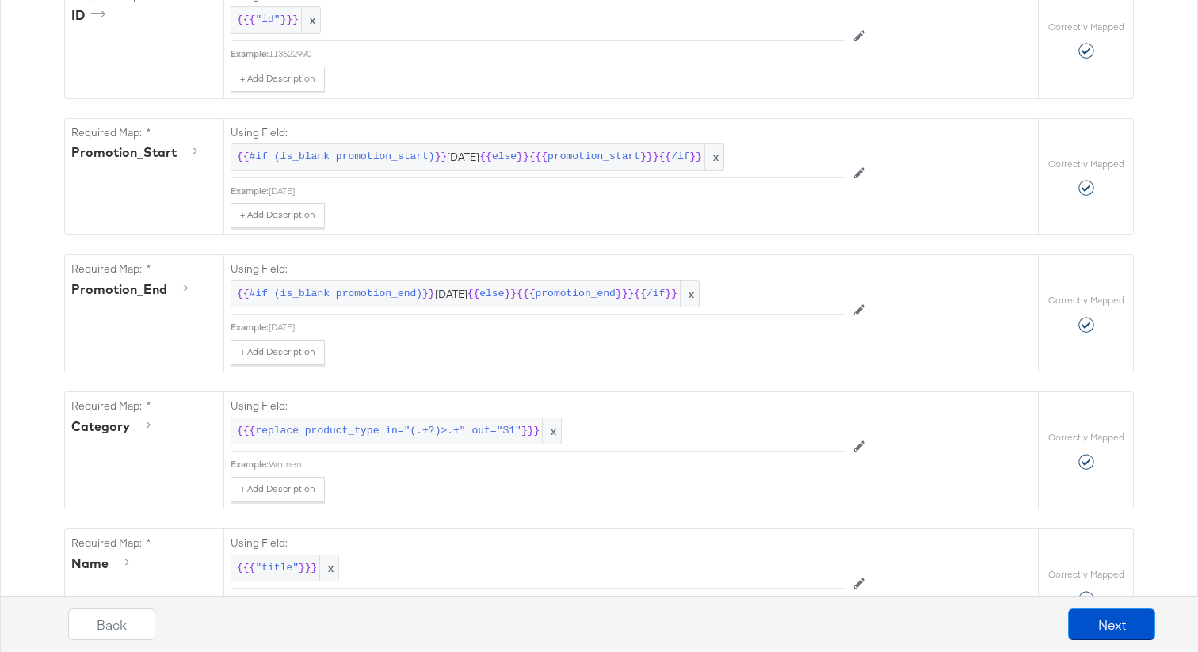
scroll to position [0, 0]
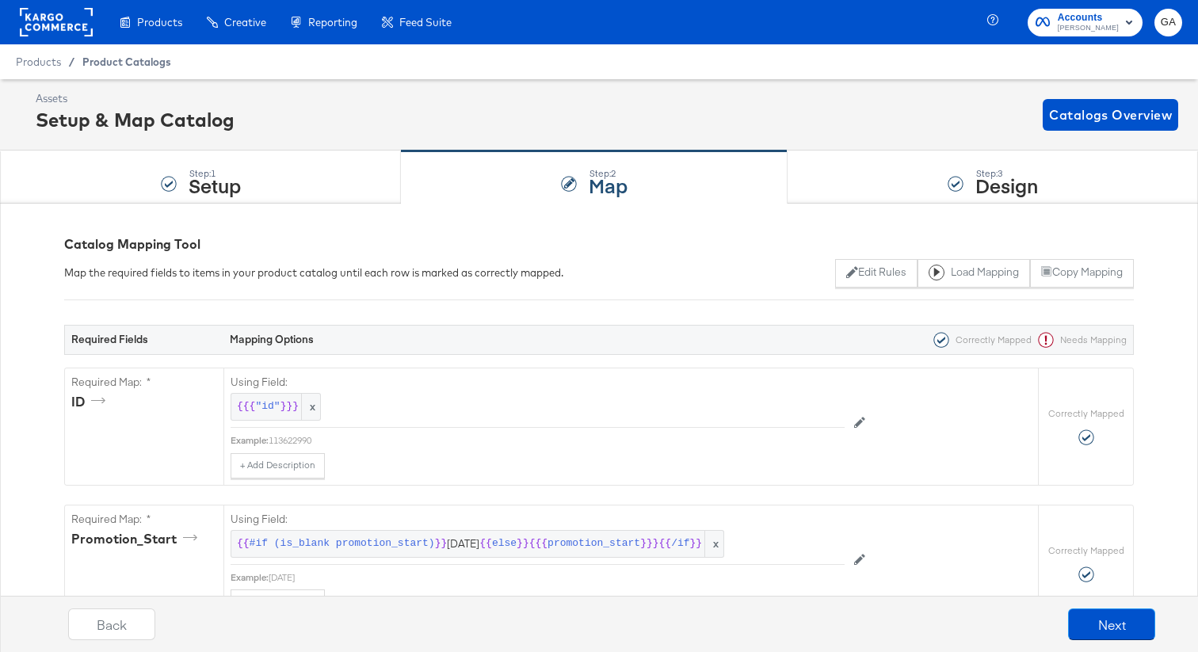
click at [143, 59] on span "Product Catalogs" at bounding box center [126, 61] width 89 height 13
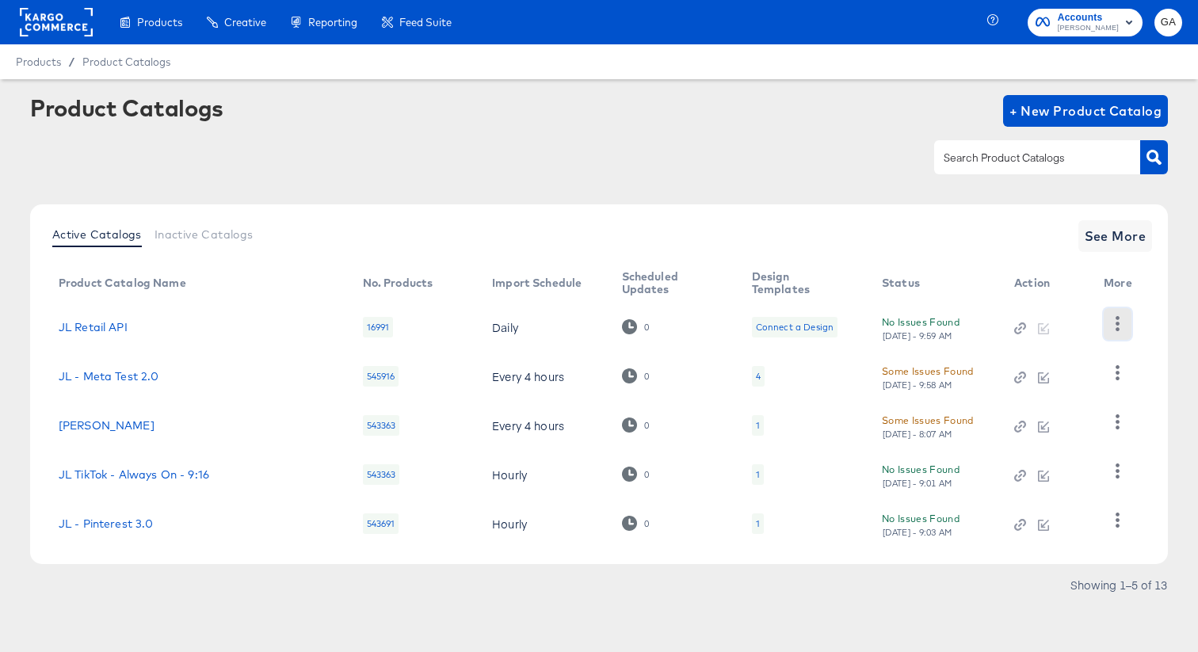
click at [1120, 323] on icon "button" at bounding box center [1117, 323] width 15 height 15
click at [1050, 385] on div "HUD Checks (Internal)" at bounding box center [1052, 381] width 158 height 25
